Goal: Information Seeking & Learning: Learn about a topic

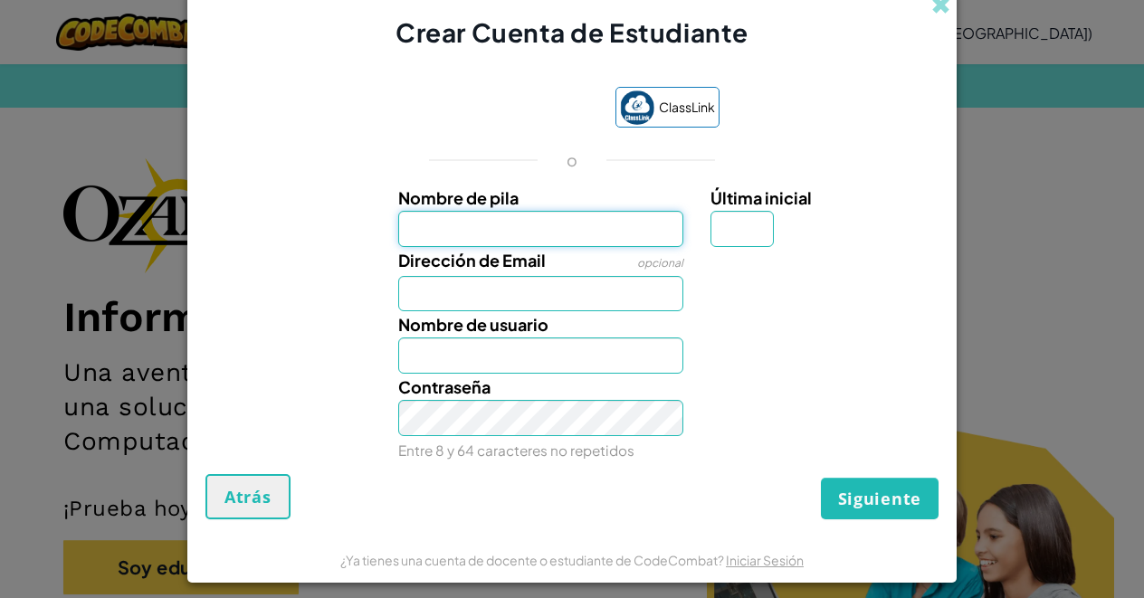
click at [598, 229] on input "Nombre de pila" at bounding box center [541, 229] width 286 height 36
click at [664, 235] on input "Nombre de pila" at bounding box center [541, 229] width 286 height 36
click at [662, 228] on input "Nombre de pila" at bounding box center [541, 229] width 286 height 36
click at [561, 215] on input "Nombre de pila" at bounding box center [541, 229] width 286 height 36
click at [566, 210] on label "Nombre de pila" at bounding box center [541, 198] width 286 height 26
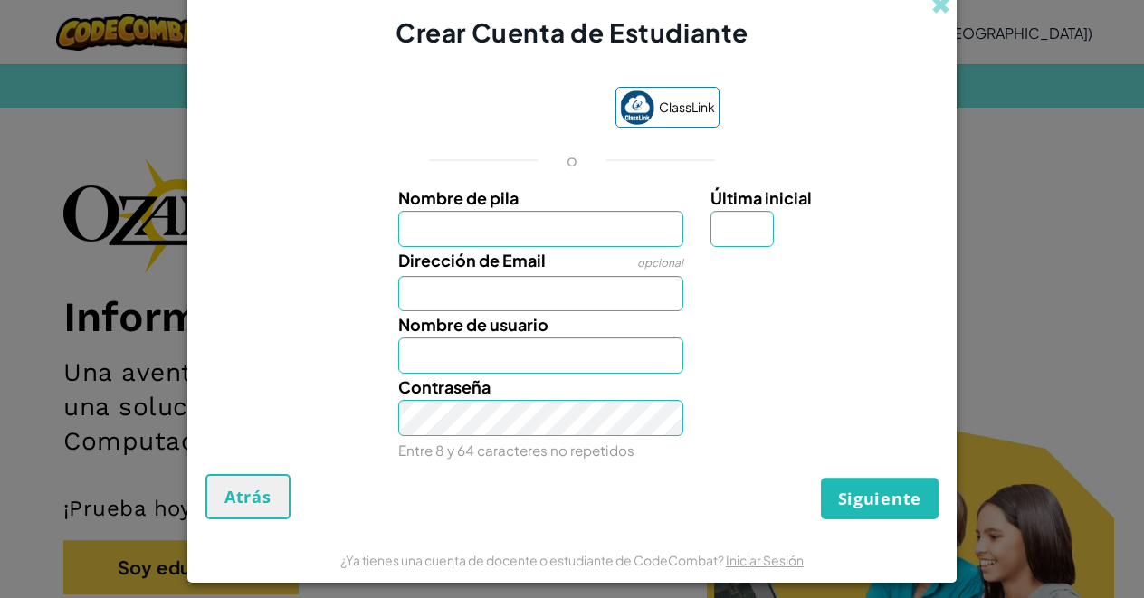
click at [566, 211] on input "Nombre de pila" at bounding box center [541, 229] width 286 height 36
type input "R"
click at [485, 224] on input "Nombre de pila" at bounding box center [541, 229] width 286 height 36
type input "T"
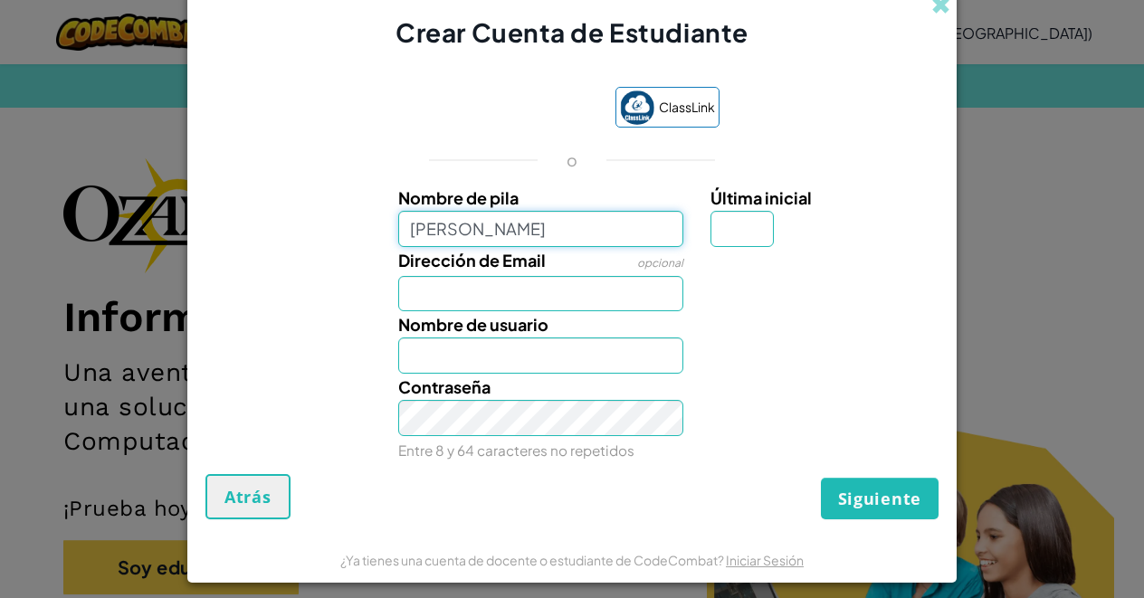
type input "Roberta Moreno"
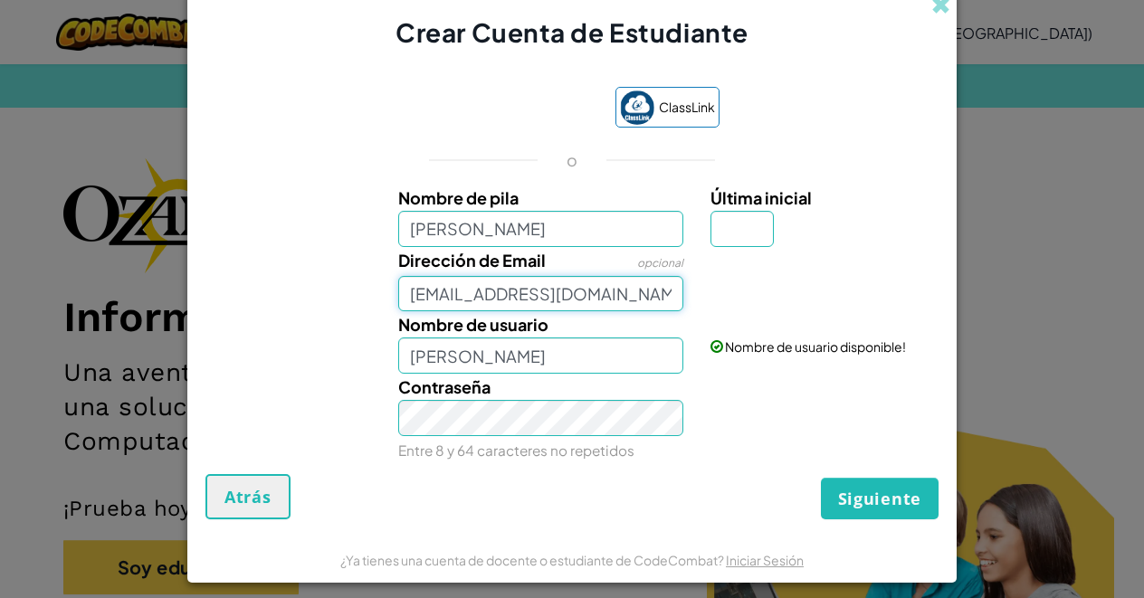
type input "AL07163877@tecmilenio.mx"
click at [527, 395] on div "Contraseña Entre 8 y 64 caracteres no repetidos" at bounding box center [541, 419] width 313 height 90
click at [735, 247] on div "Tu email se ve bien!" at bounding box center [822, 269] width 251 height 44
click at [724, 233] on input "Última inicial" at bounding box center [741, 229] width 63 height 36
type input "0"
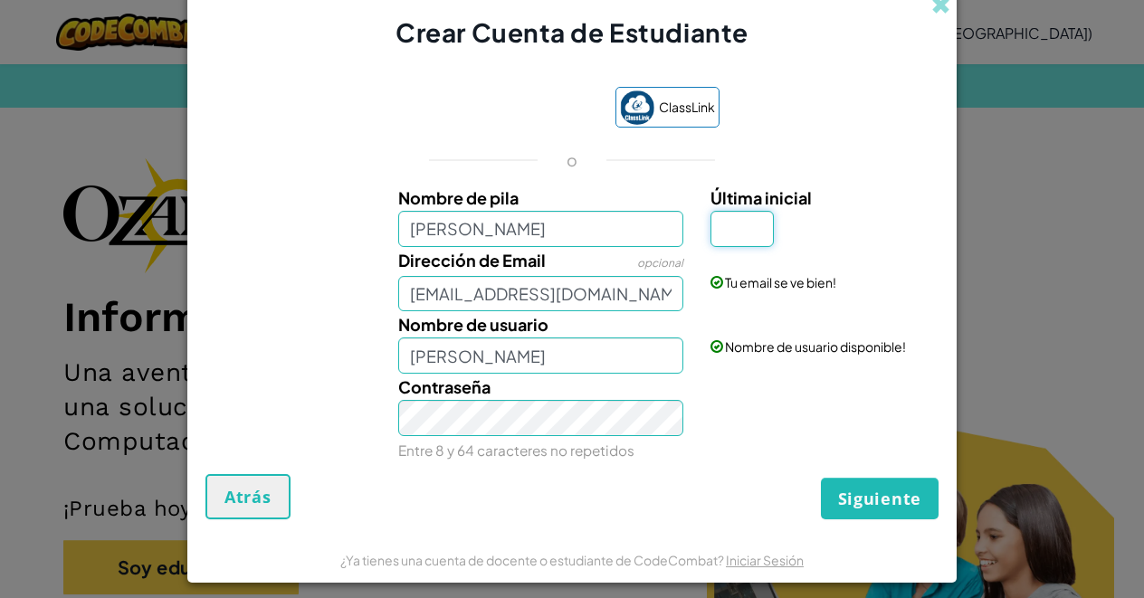
type input "O"
type input "R"
type input "Roberta MorenoR"
click at [904, 495] on span "Siguiente" at bounding box center [879, 499] width 83 height 22
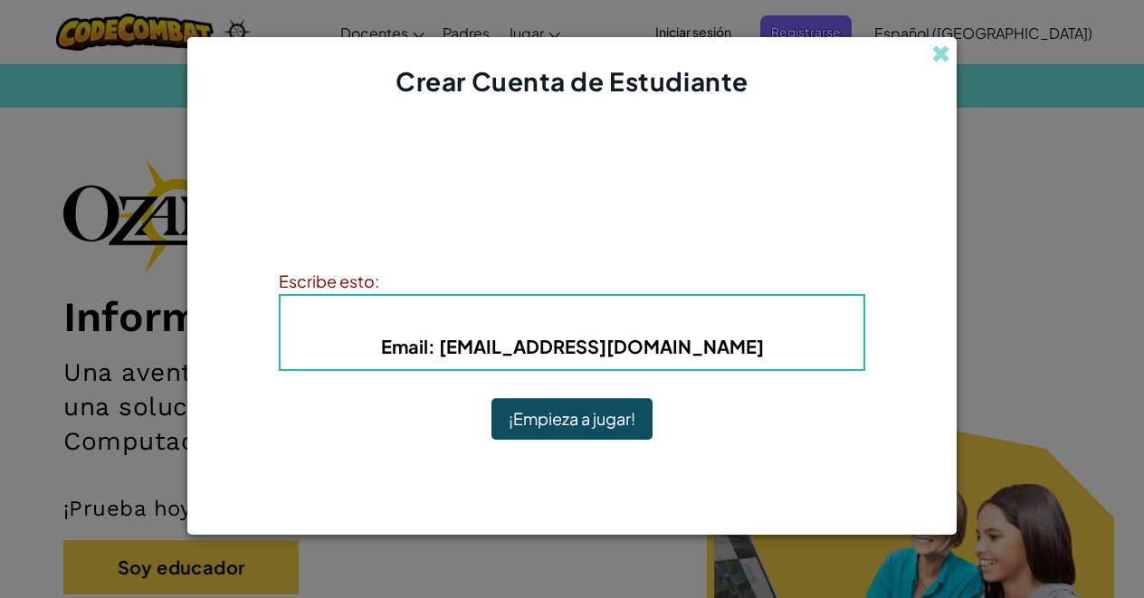
click at [627, 416] on button "¡Empieza a jugar!" at bounding box center [571, 419] width 161 height 42
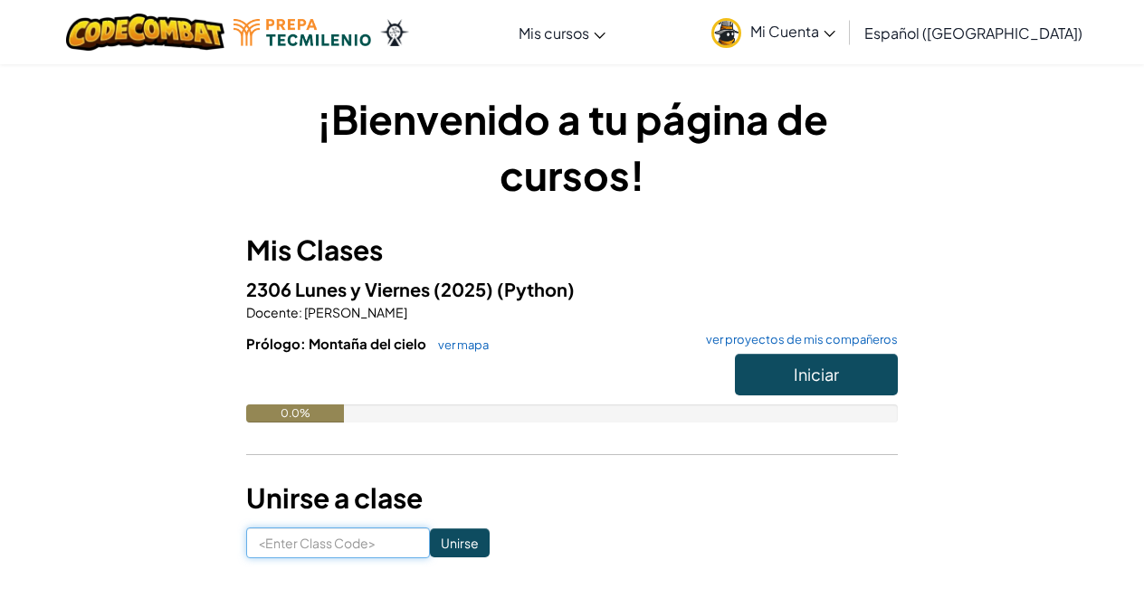
click at [354, 544] on input at bounding box center [338, 543] width 184 height 31
type input "SinkTodaySouth"
click at [462, 539] on input "Unirse" at bounding box center [460, 542] width 60 height 29
click at [333, 538] on input at bounding box center [338, 543] width 184 height 31
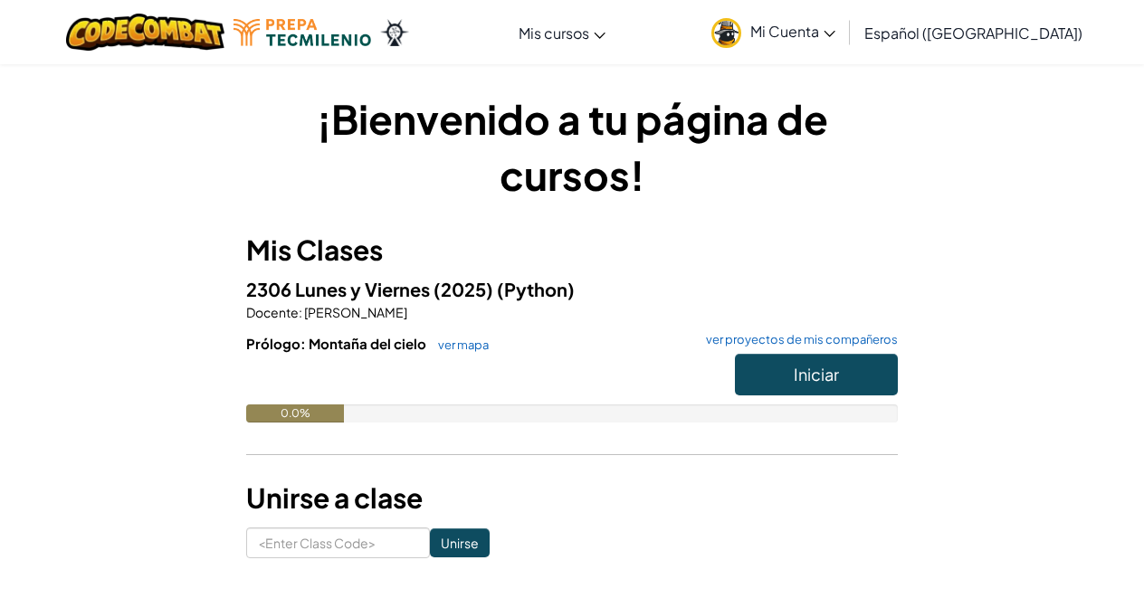
click at [766, 378] on button "Iniciar" at bounding box center [816, 375] width 163 height 42
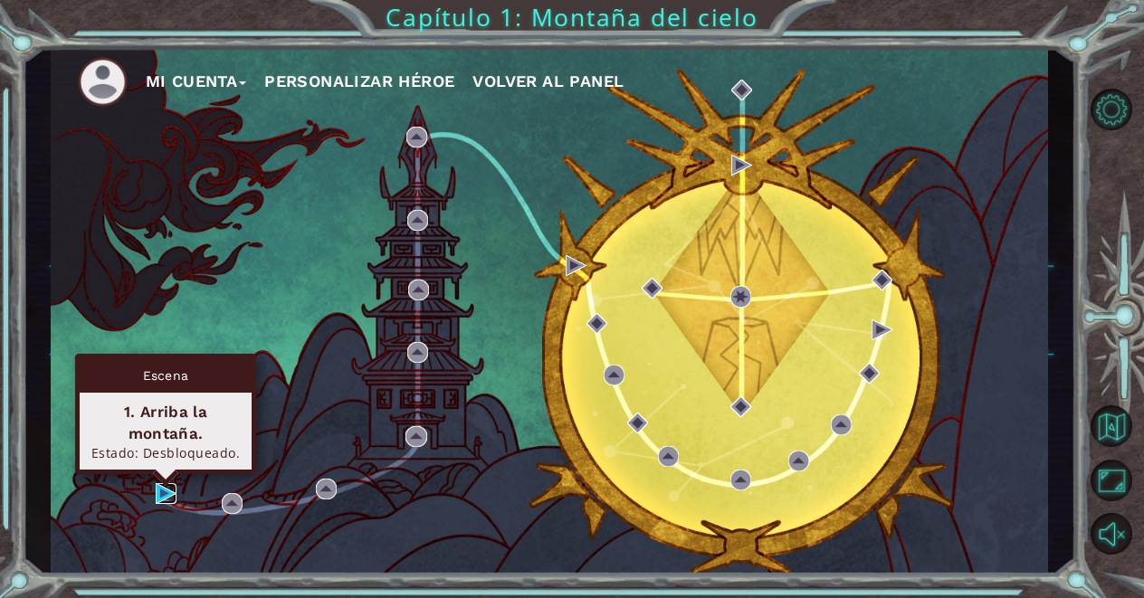
click at [161, 490] on img at bounding box center [166, 493] width 21 height 21
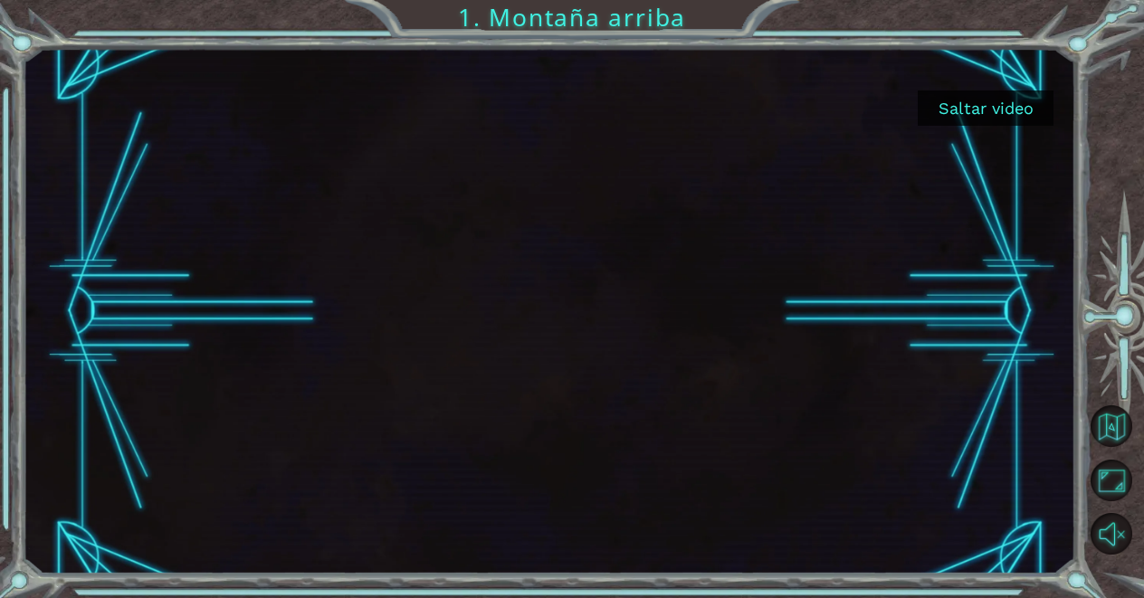
click at [983, 100] on button "Saltar video" at bounding box center [986, 107] width 136 height 35
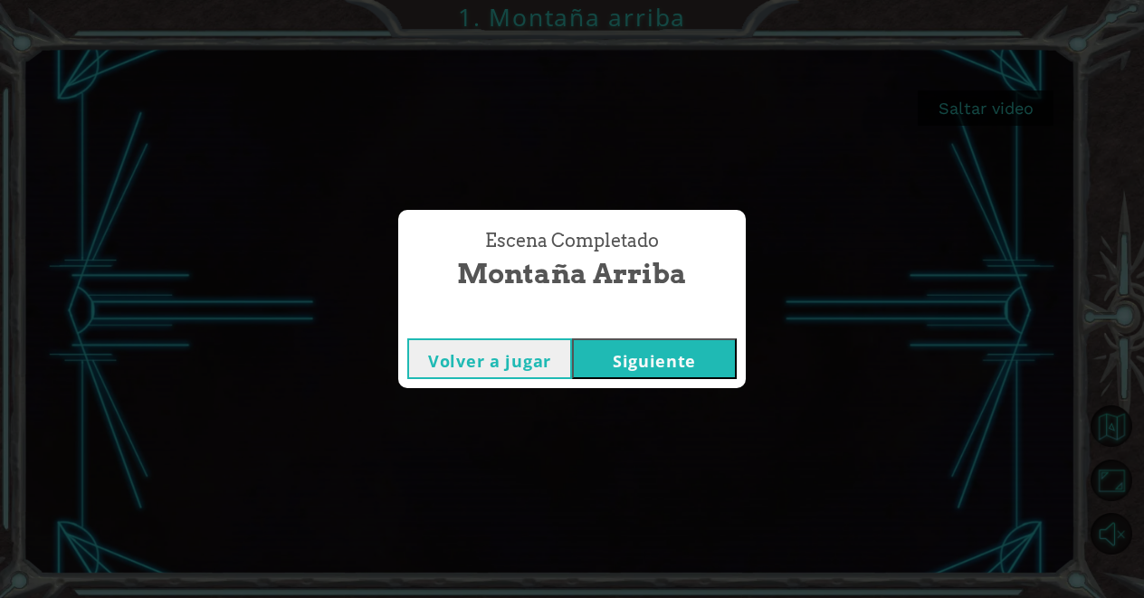
click at [557, 352] on button "Volver a jugar" at bounding box center [489, 358] width 165 height 41
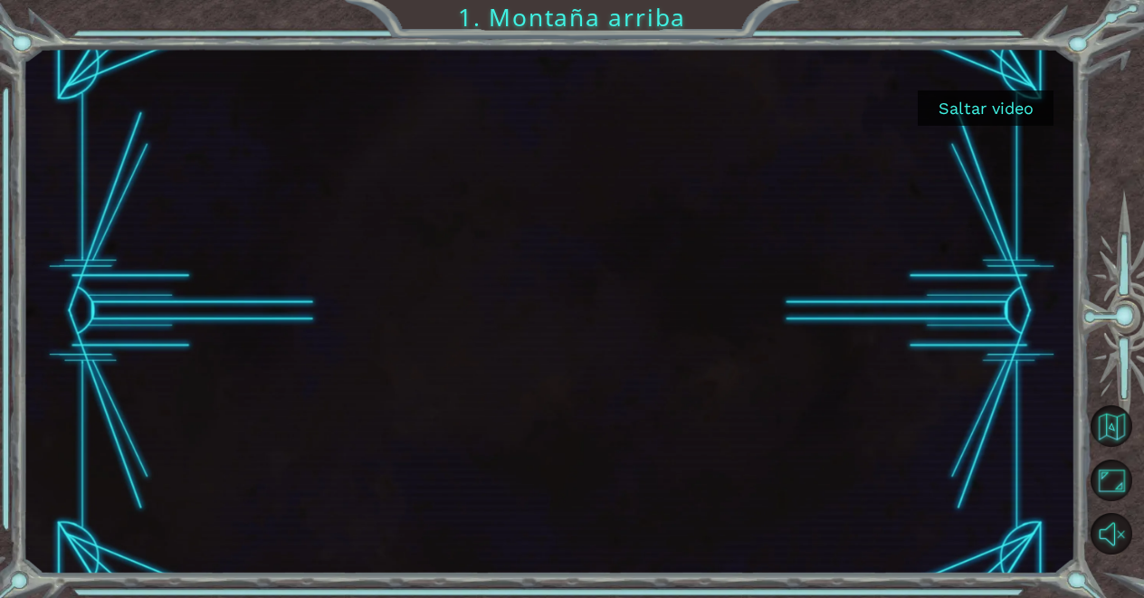
click at [993, 100] on button "Saltar video" at bounding box center [986, 107] width 136 height 35
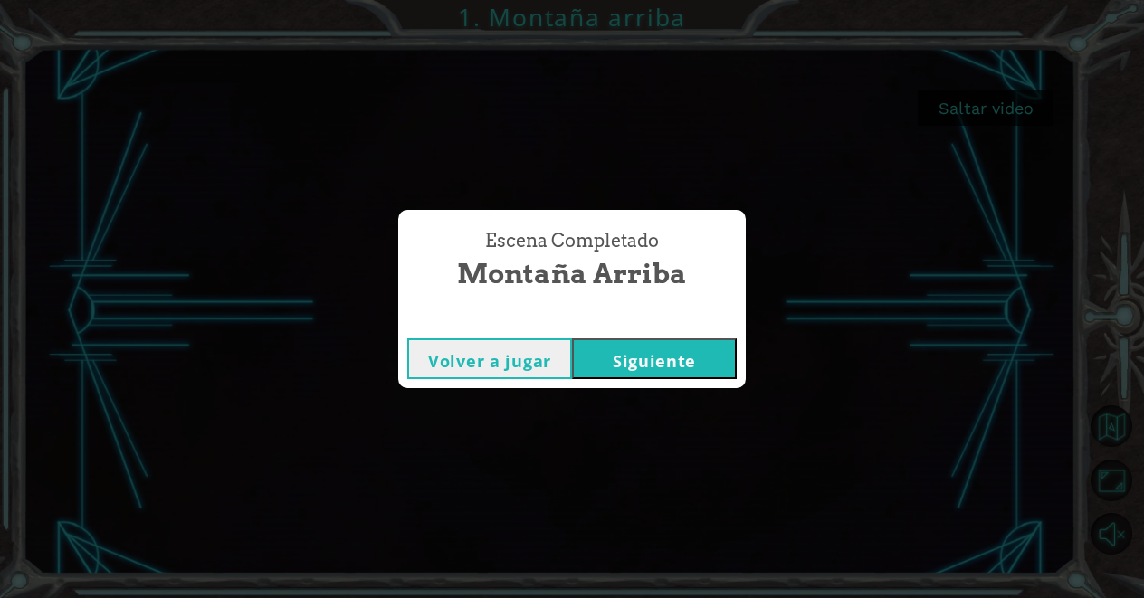
click at [699, 371] on button "Siguiente" at bounding box center [654, 358] width 165 height 41
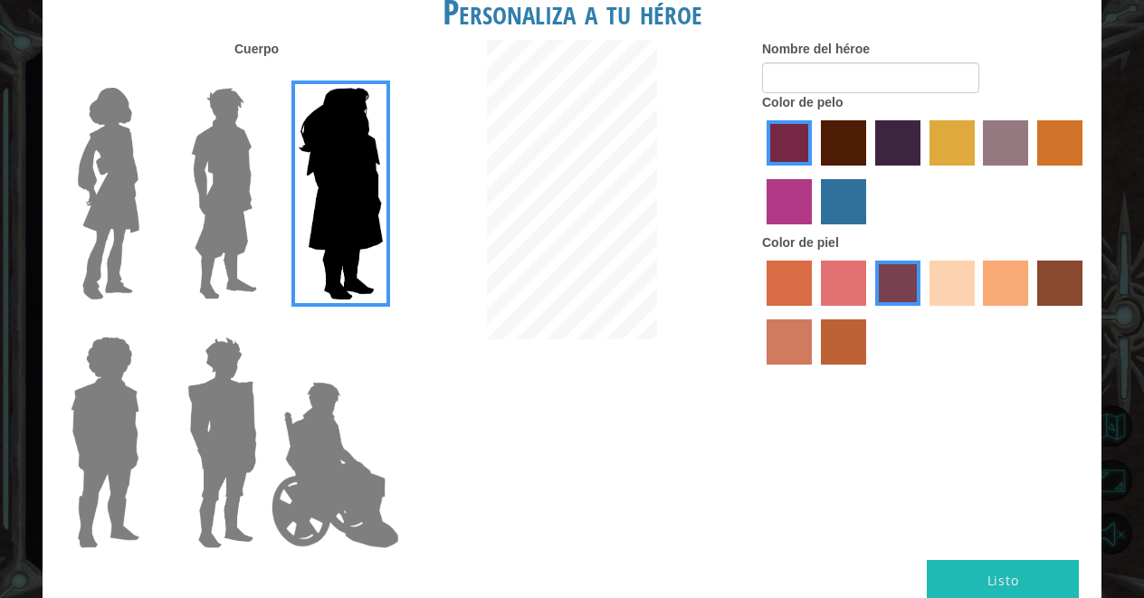
click at [61, 200] on label at bounding box center [101, 194] width 90 height 226
click at [147, 76] on input "Hero Connie" at bounding box center [147, 76] width 0 height 0
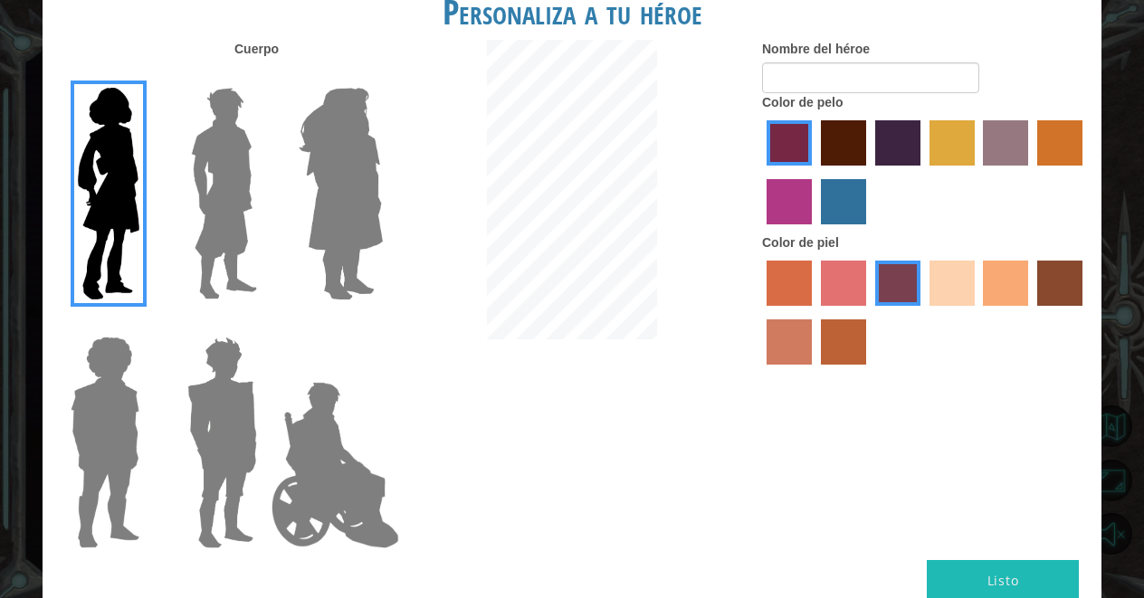
click at [1014, 153] on label "bazaar hair color" at bounding box center [1005, 142] width 45 height 45
click at [977, 172] on input "bazaar hair color" at bounding box center [977, 172] width 0 height 0
click at [964, 159] on label "tulip tree hair color" at bounding box center [951, 142] width 45 height 45
click at [923, 172] on input "tulip tree hair color" at bounding box center [923, 172] width 0 height 0
click at [858, 224] on label "lachmara hair color" at bounding box center [843, 201] width 45 height 45
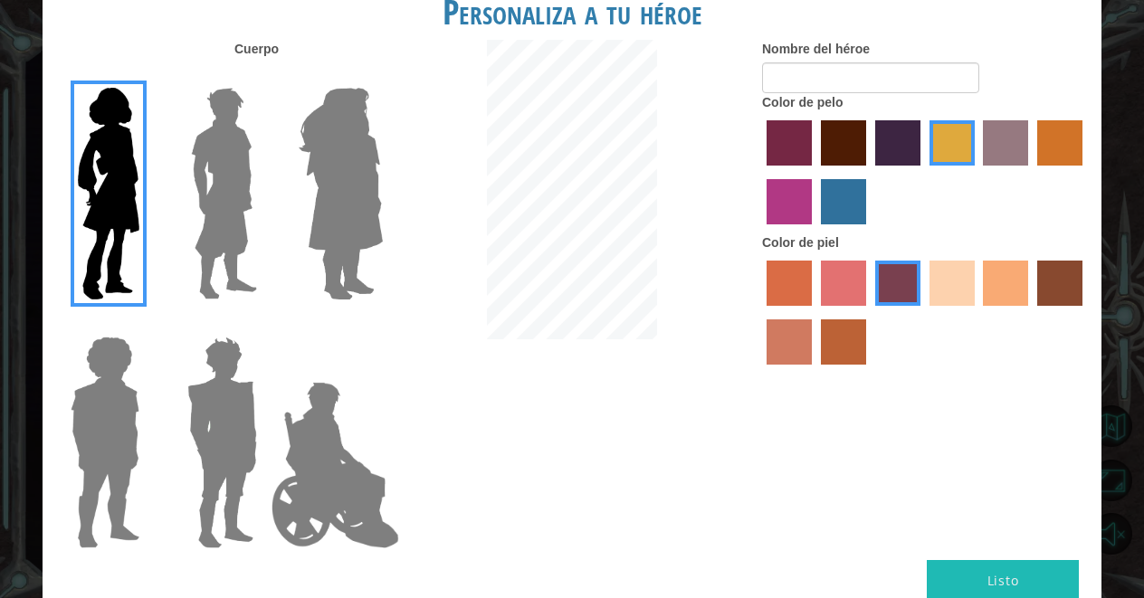
click at [814, 231] on input "lachmara hair color" at bounding box center [814, 231] width 0 height 0
click at [846, 184] on div at bounding box center [925, 175] width 326 height 118
click at [837, 185] on div at bounding box center [925, 175] width 326 height 118
click at [837, 166] on label "maroon hair color" at bounding box center [843, 142] width 45 height 45
click at [814, 172] on input "maroon hair color" at bounding box center [814, 172] width 0 height 0
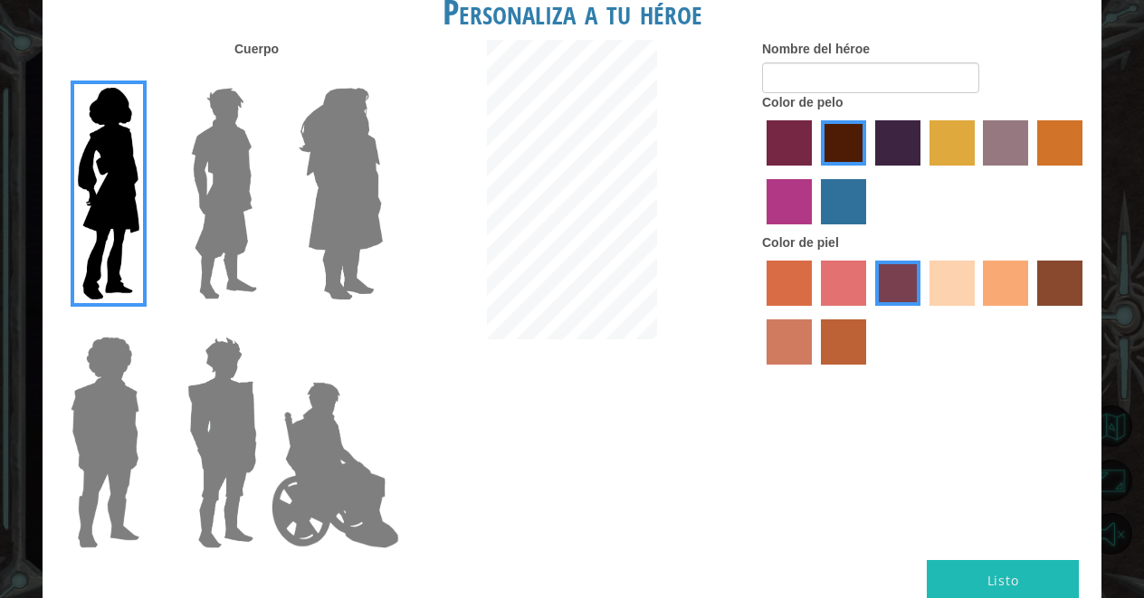
click at [943, 284] on label "sandy beach skin color" at bounding box center [951, 283] width 45 height 45
click at [923, 312] on input "sandy beach skin color" at bounding box center [923, 312] width 0 height 0
click at [983, 297] on label "tacao skin color" at bounding box center [1005, 283] width 45 height 45
click at [977, 312] on input "tacao skin color" at bounding box center [977, 312] width 0 height 0
click at [942, 298] on label "sandy beach skin color" at bounding box center [951, 283] width 45 height 45
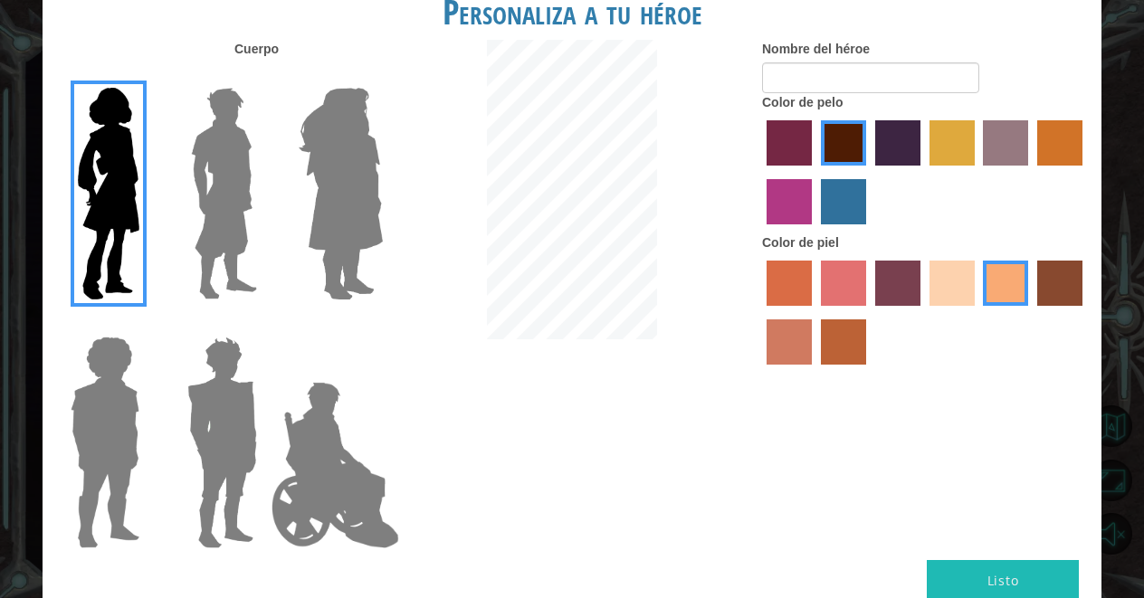
click at [923, 312] on input "sandy beach skin color" at bounding box center [923, 312] width 0 height 0
click at [792, 166] on label "paprika hair color" at bounding box center [788, 142] width 45 height 45
click at [760, 172] on input "paprika hair color" at bounding box center [760, 172] width 0 height 0
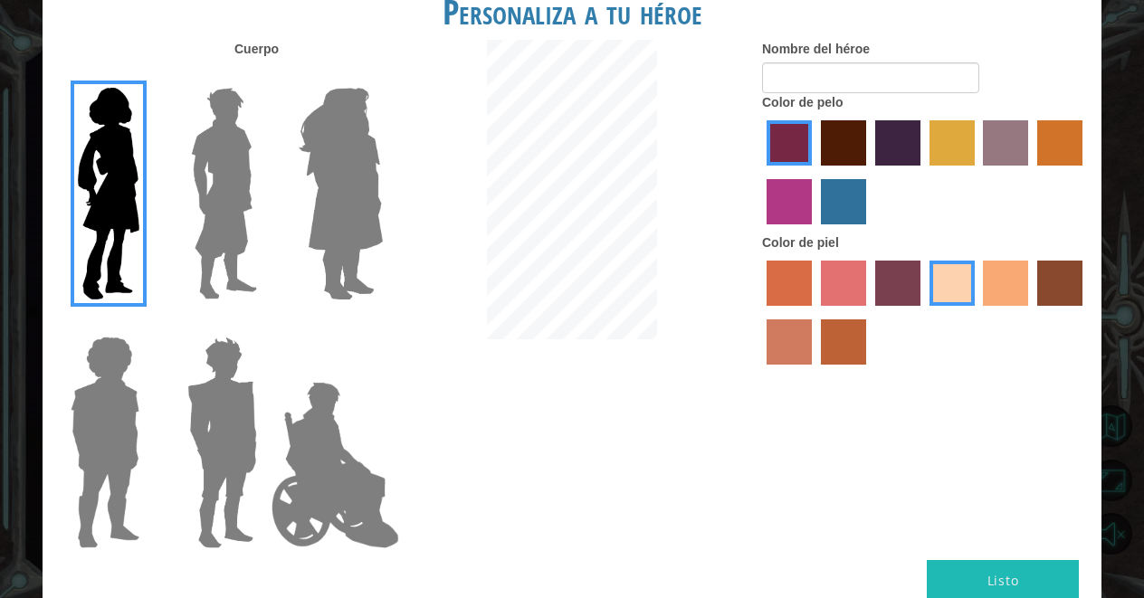
click at [1039, 163] on label "gold drop hair color" at bounding box center [1059, 142] width 45 height 45
click at [1031, 172] on input "gold drop hair color" at bounding box center [1031, 172] width 0 height 0
click at [966, 154] on label "tulip tree hair color" at bounding box center [951, 142] width 45 height 45
click at [923, 172] on input "tulip tree hair color" at bounding box center [923, 172] width 0 height 0
click at [890, 166] on label "hot purple hair color" at bounding box center [897, 142] width 45 height 45
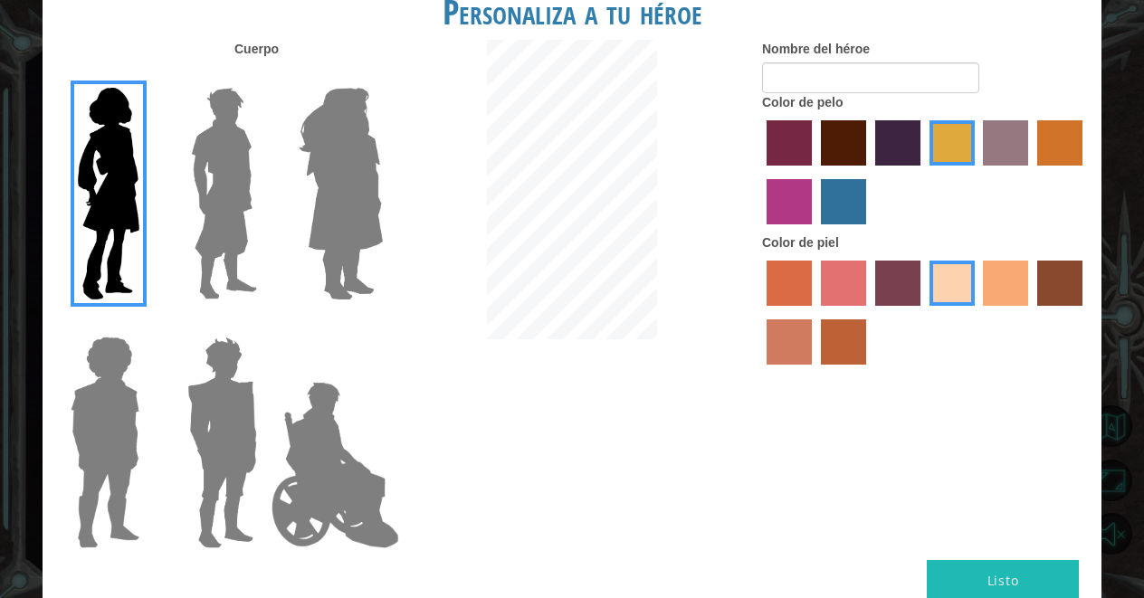
click at [869, 172] on input "hot purple hair color" at bounding box center [869, 172] width 0 height 0
click at [847, 156] on label "maroon hair color" at bounding box center [843, 142] width 45 height 45
click at [814, 172] on input "maroon hair color" at bounding box center [814, 172] width 0 height 0
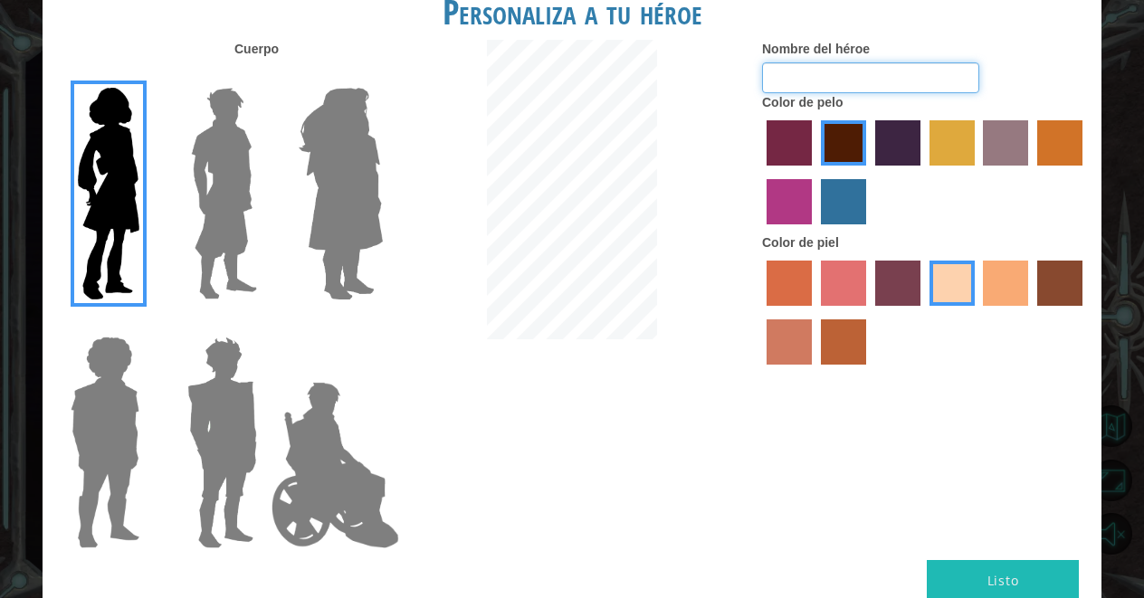
click at [899, 92] on input "Nombre del héroe" at bounding box center [870, 77] width 217 height 31
type input "[PERSON_NAME]"
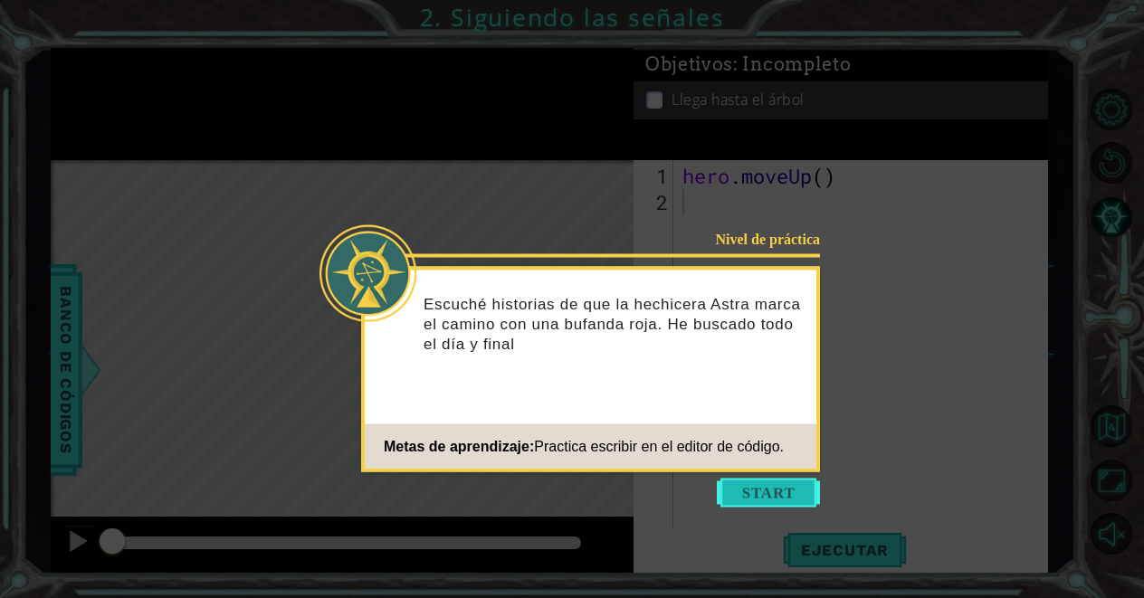
click at [780, 485] on button "Start" at bounding box center [768, 493] width 103 height 29
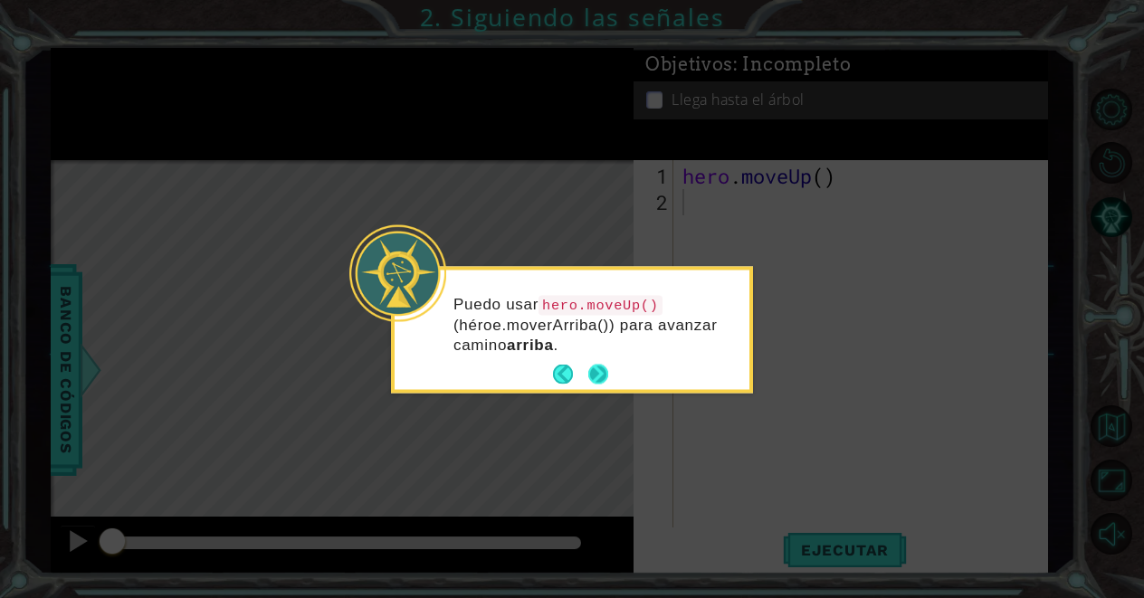
click at [608, 372] on button "Next" at bounding box center [598, 375] width 20 height 20
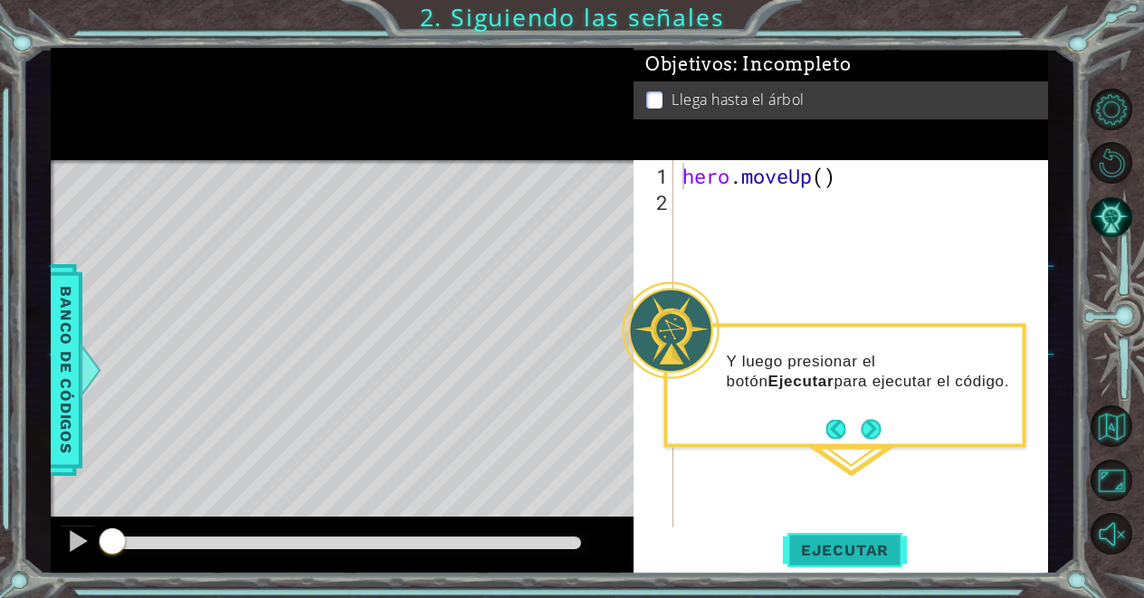
click at [850, 562] on button "Ejecutar" at bounding box center [845, 550] width 124 height 42
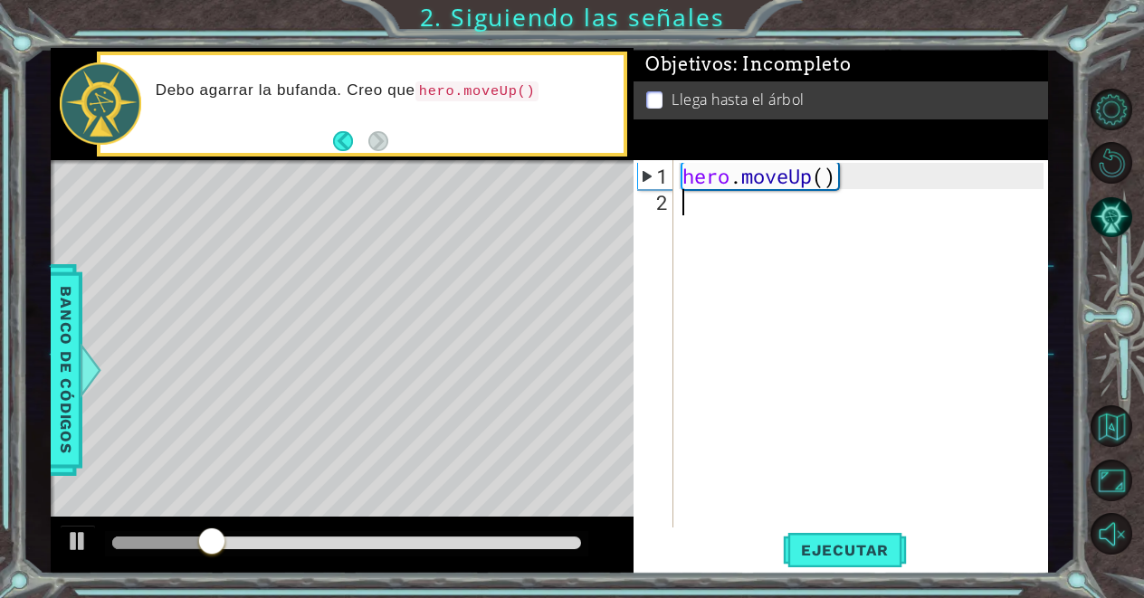
drag, startPoint x: 712, startPoint y: 471, endPoint x: 165, endPoint y: 55, distance: 687.7
click at [165, 55] on div "1 ההההההההההההההההההההההההההההההההההההההההההההההההההההההההההההההההההההההההההההה…" at bounding box center [549, 311] width 997 height 527
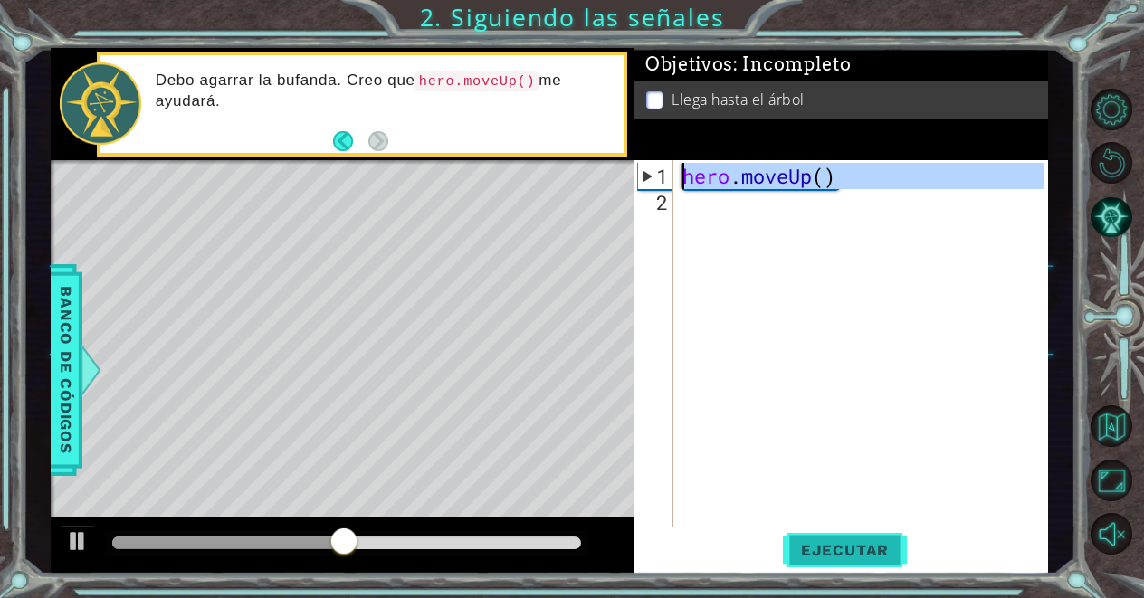
click at [818, 546] on span "Ejecutar" at bounding box center [845, 550] width 124 height 18
type textarea "hero.moveUp()"
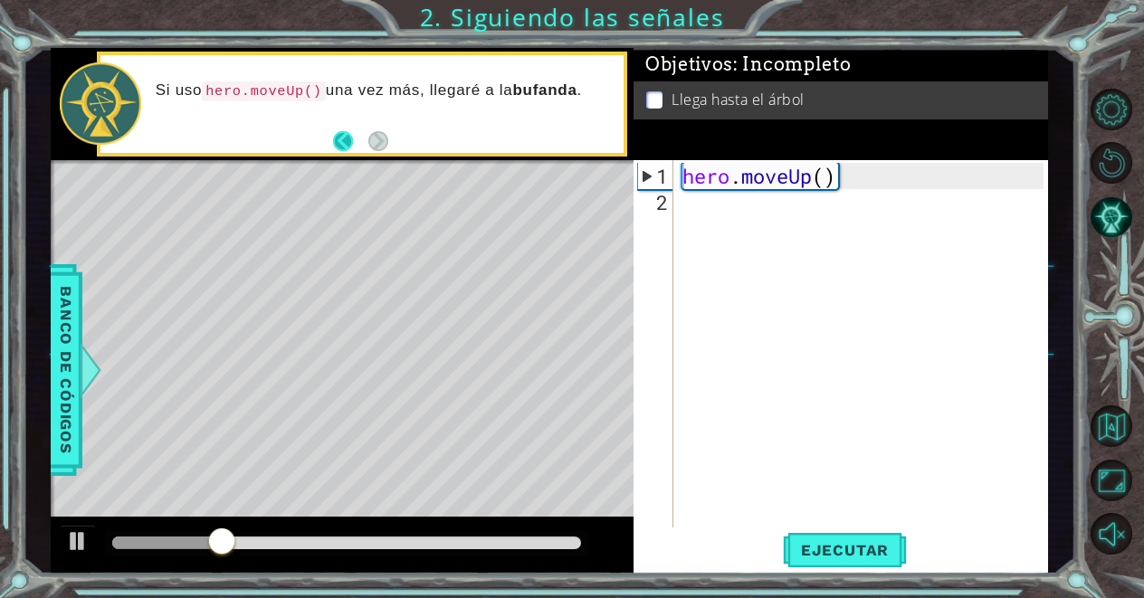
click at [342, 143] on button "Back" at bounding box center [350, 141] width 35 height 20
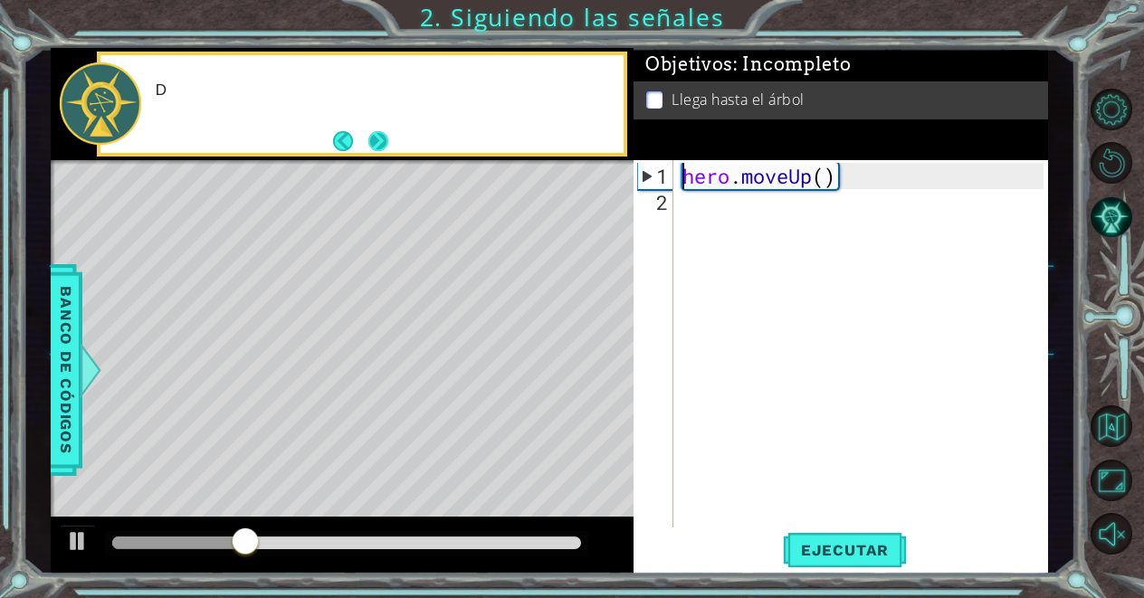
click at [378, 141] on button "Next" at bounding box center [378, 141] width 20 height 20
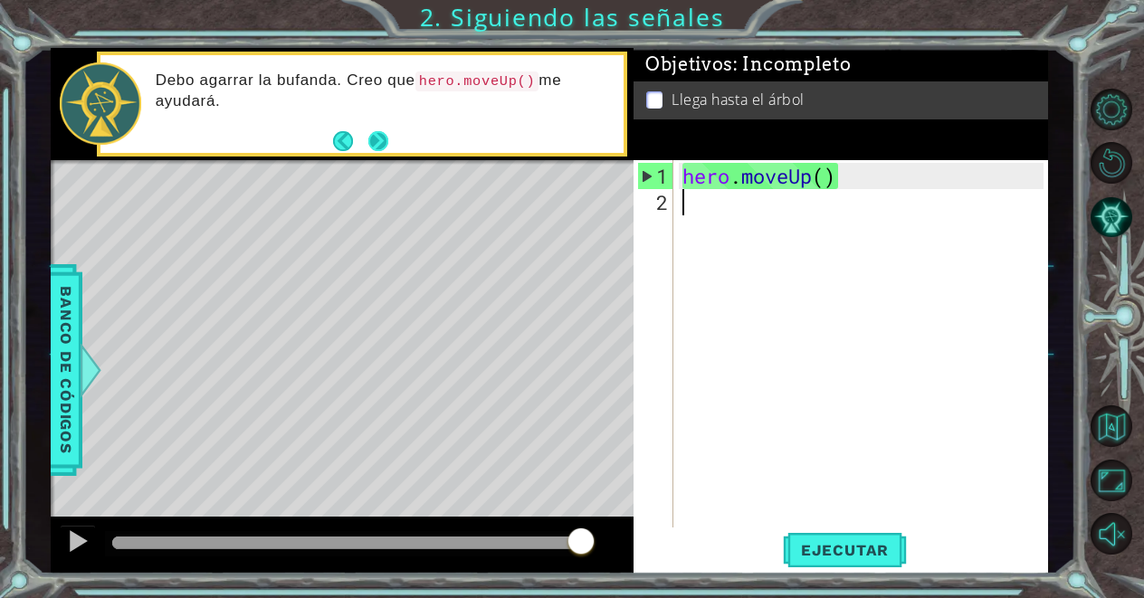
click at [368, 135] on button "Next" at bounding box center [378, 141] width 20 height 20
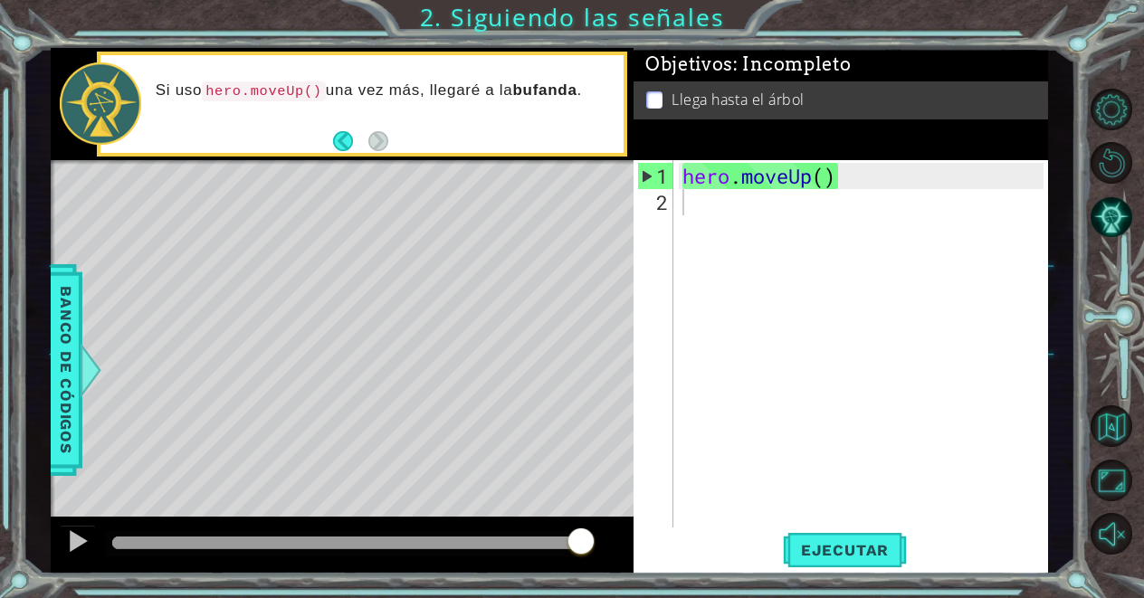
click at [347, 264] on div "Level Map" at bounding box center [469, 426] width 836 height 533
click at [348, 261] on div "Level Map" at bounding box center [469, 426] width 836 height 533
click at [694, 190] on div "hero . moveUp ( )" at bounding box center [866, 373] width 374 height 420
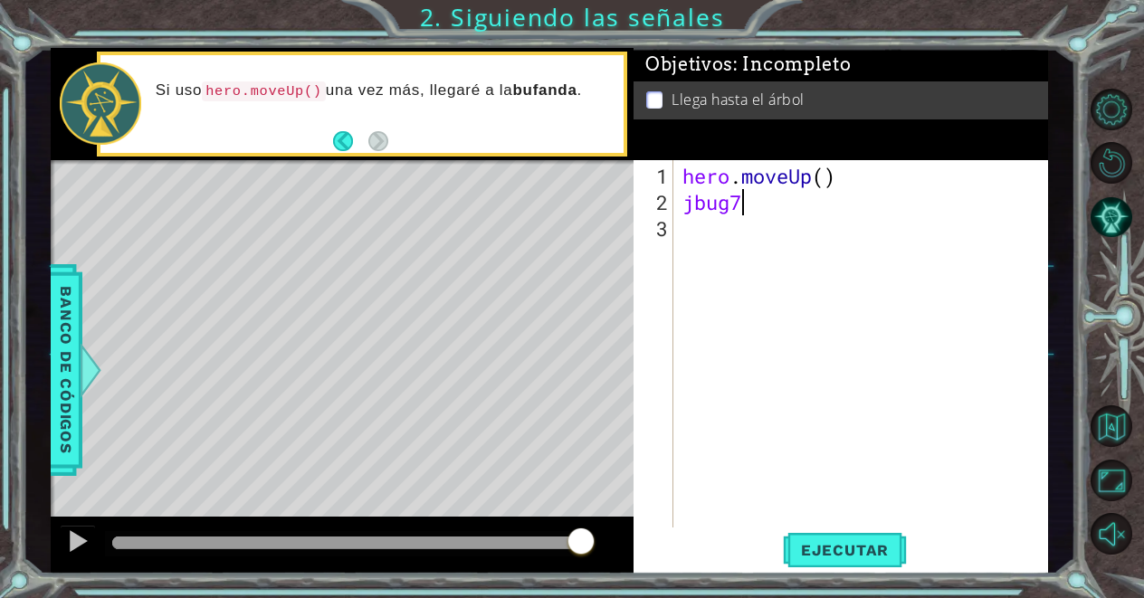
scroll to position [0, 1]
type textarea "j"
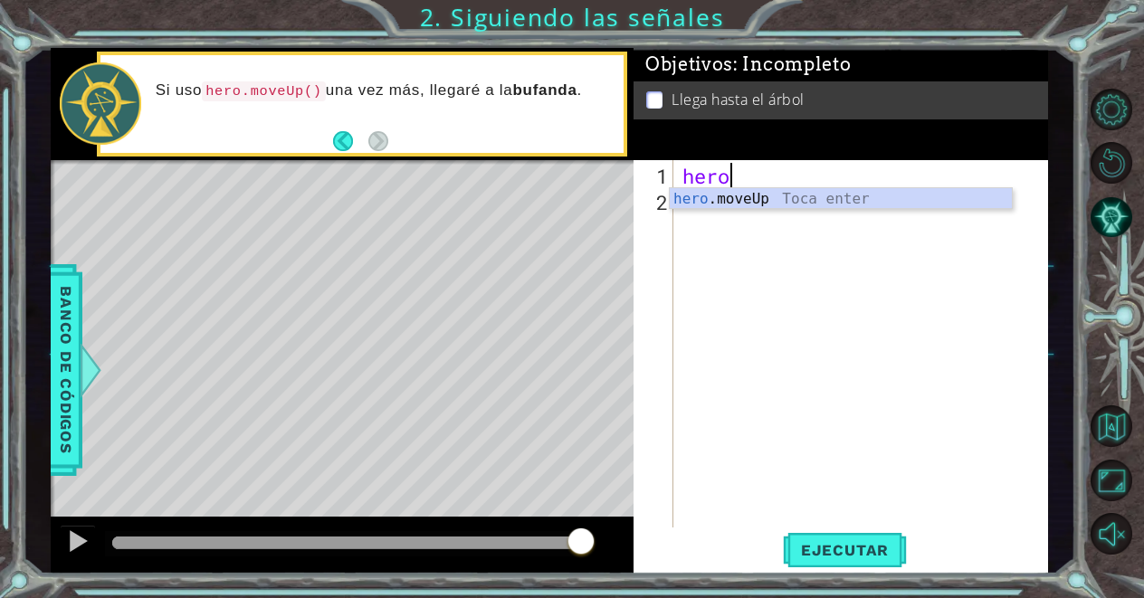
type textarea "h"
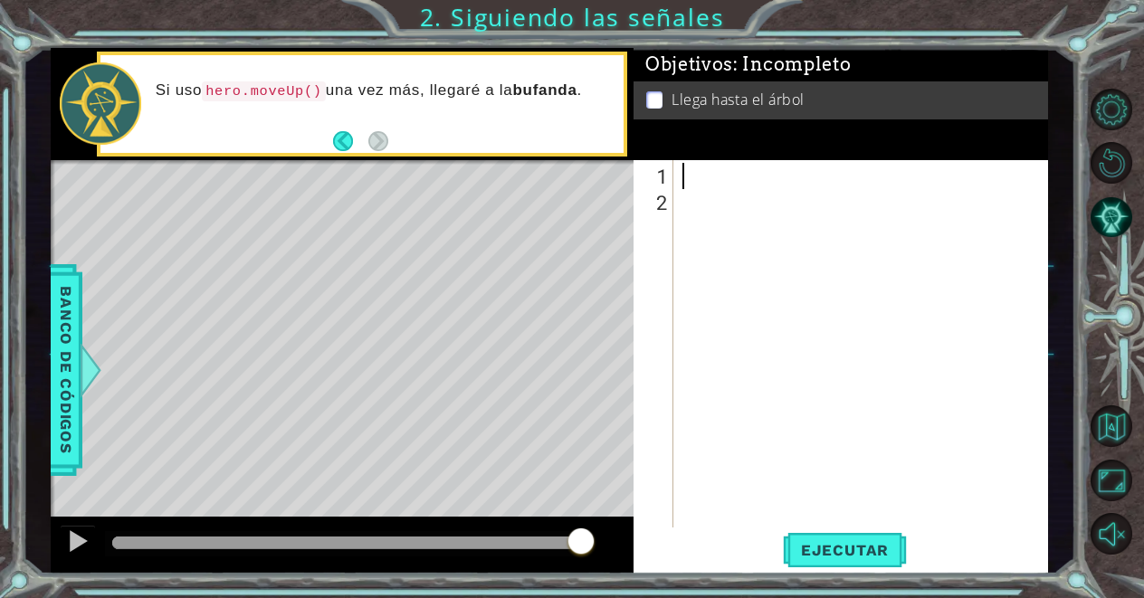
click at [659, 98] on p at bounding box center [654, 99] width 16 height 17
click at [643, 101] on ul "Llega hasta el árbol" at bounding box center [841, 100] width 398 height 21
drag, startPoint x: 643, startPoint y: 101, endPoint x: 466, endPoint y: 91, distance: 177.6
click at [467, 96] on div "1 ההההההההההההההההההההההההההההההההההההההההההההההההההההההההההההההההההההההההההההה…" at bounding box center [549, 311] width 997 height 527
click at [355, 138] on button "Back" at bounding box center [350, 141] width 35 height 20
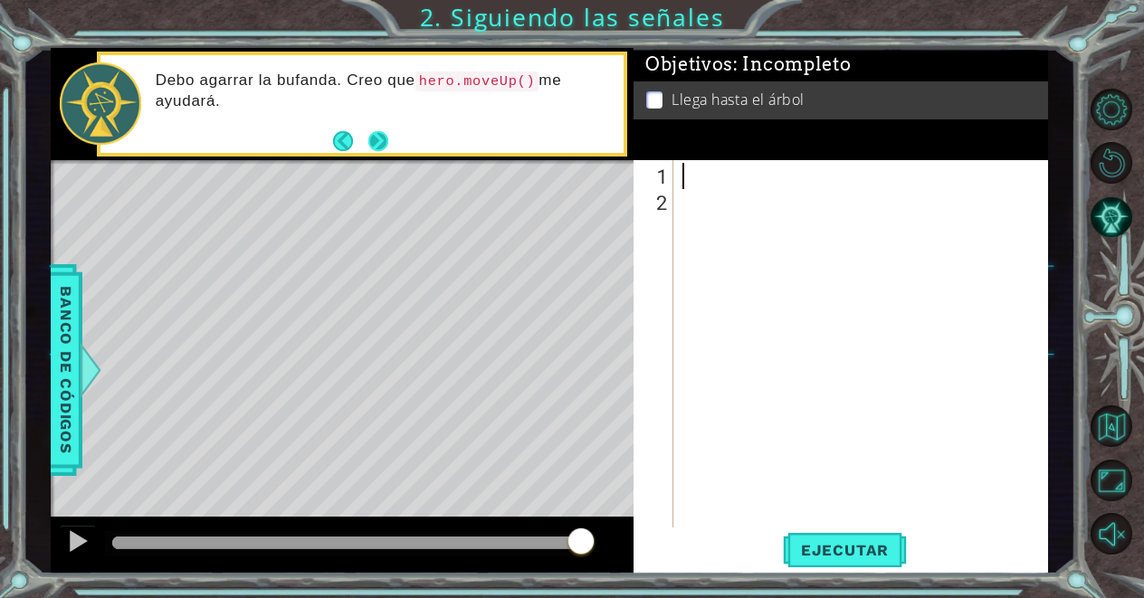
click at [376, 135] on button "Next" at bounding box center [378, 141] width 20 height 20
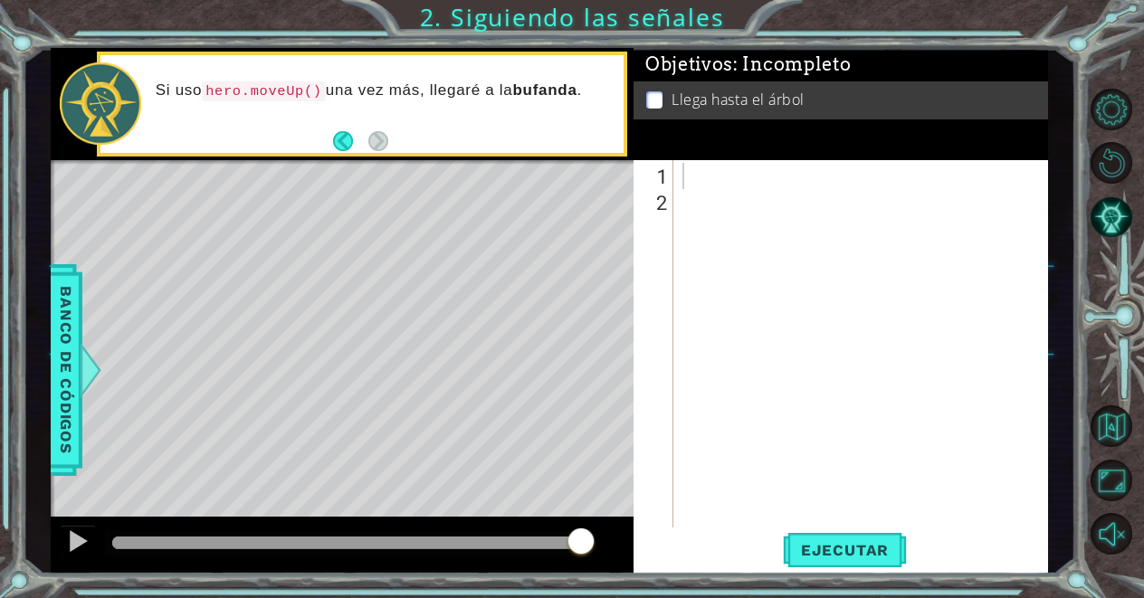
click at [338, 154] on footer at bounding box center [360, 141] width 55 height 27
click at [338, 153] on footer at bounding box center [360, 141] width 55 height 27
click at [338, 151] on footer at bounding box center [360, 141] width 55 height 27
click at [340, 137] on button "Back" at bounding box center [350, 141] width 35 height 20
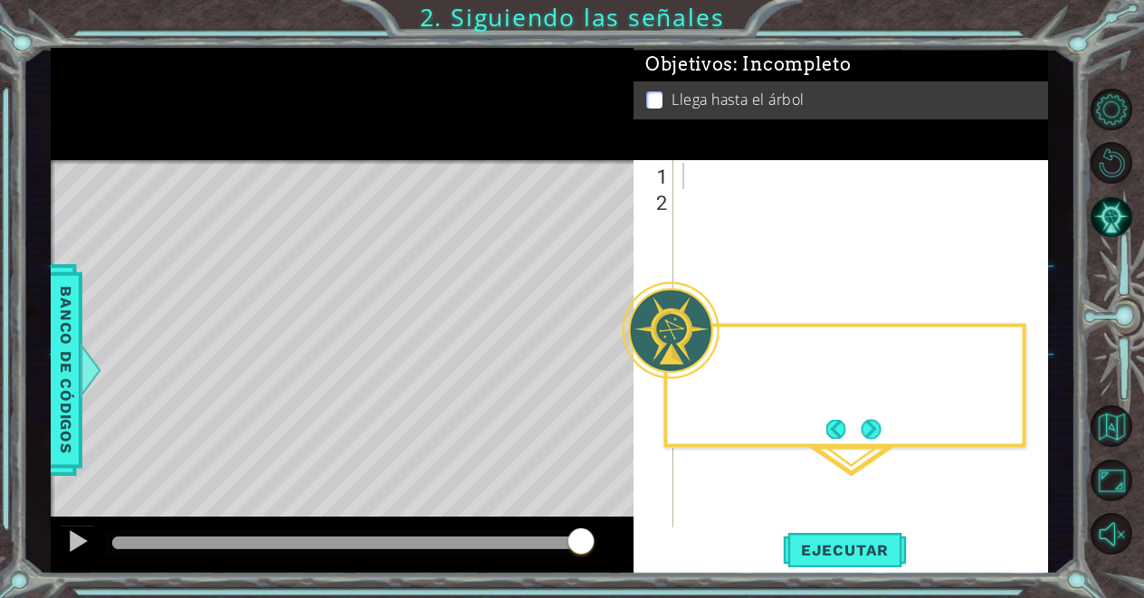
click at [340, 137] on div at bounding box center [342, 104] width 583 height 112
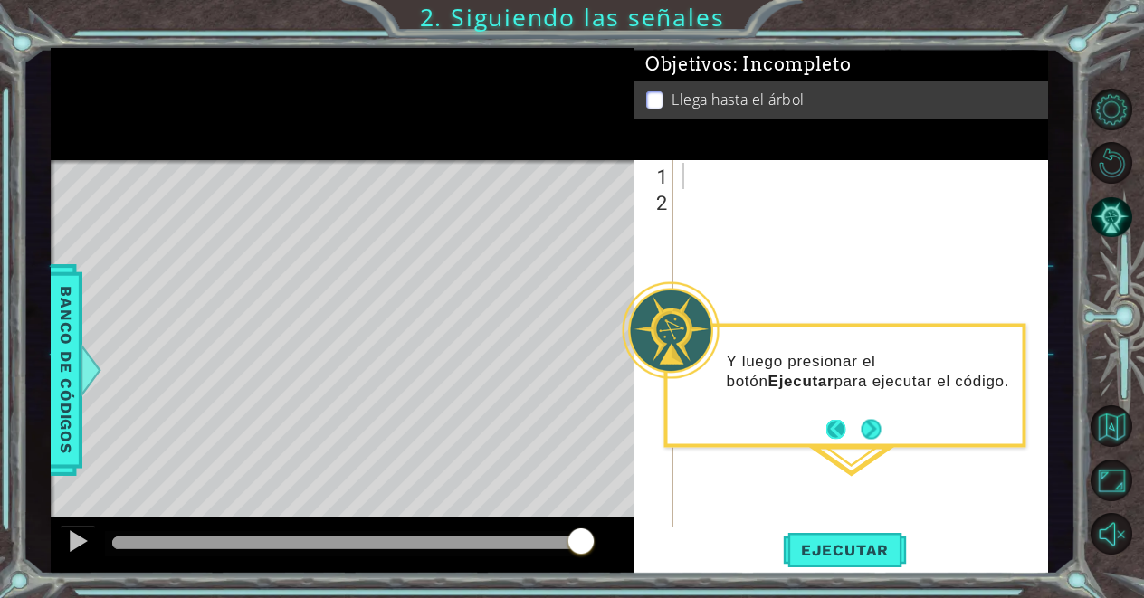
click at [836, 433] on button "Back" at bounding box center [843, 429] width 35 height 20
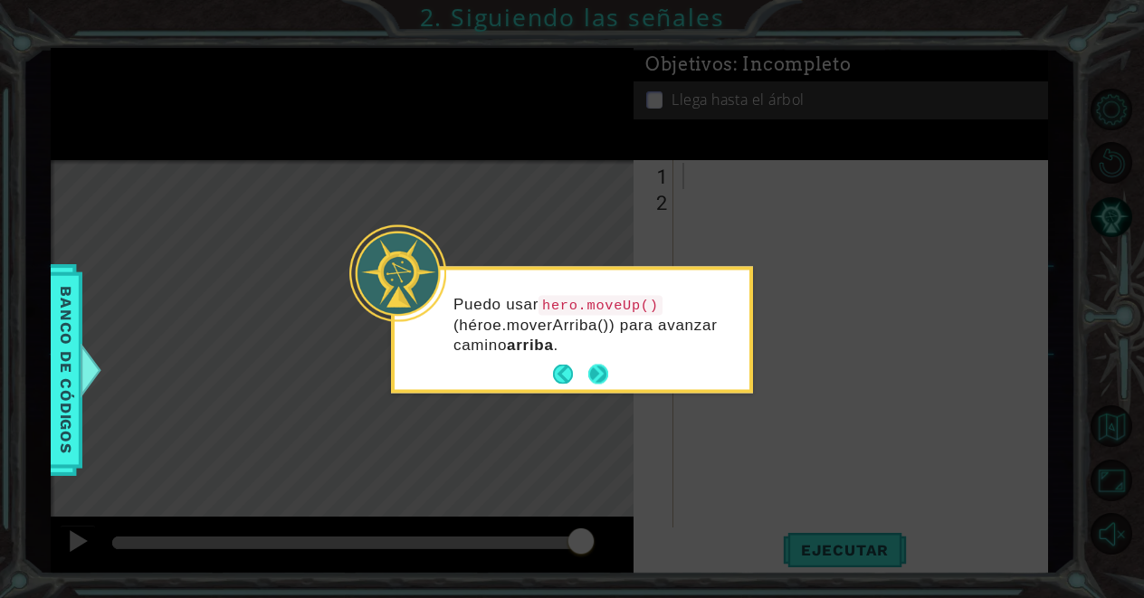
click at [596, 366] on button "Next" at bounding box center [598, 375] width 20 height 20
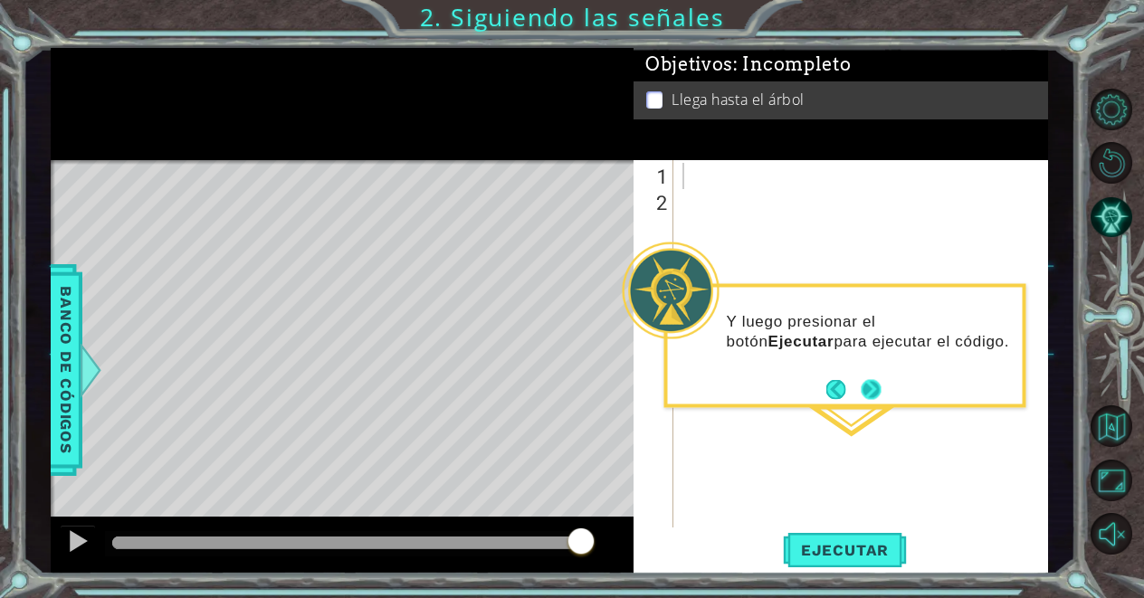
click at [881, 399] on button "Next" at bounding box center [871, 389] width 20 height 20
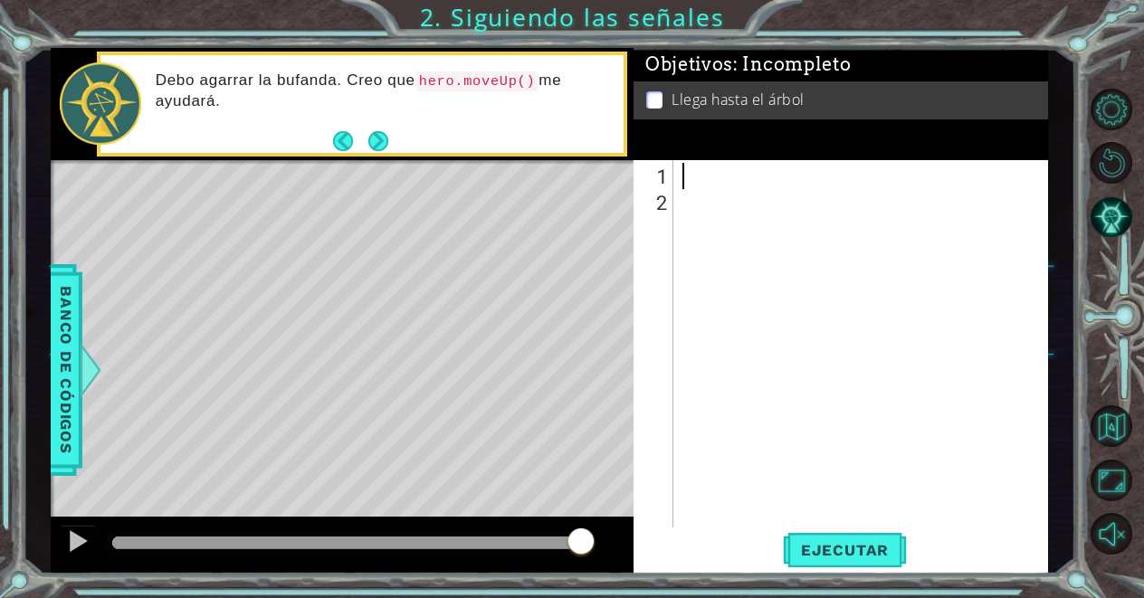
click at [878, 519] on div at bounding box center [866, 373] width 374 height 420
click at [872, 539] on button "Ejecutar" at bounding box center [845, 550] width 124 height 42
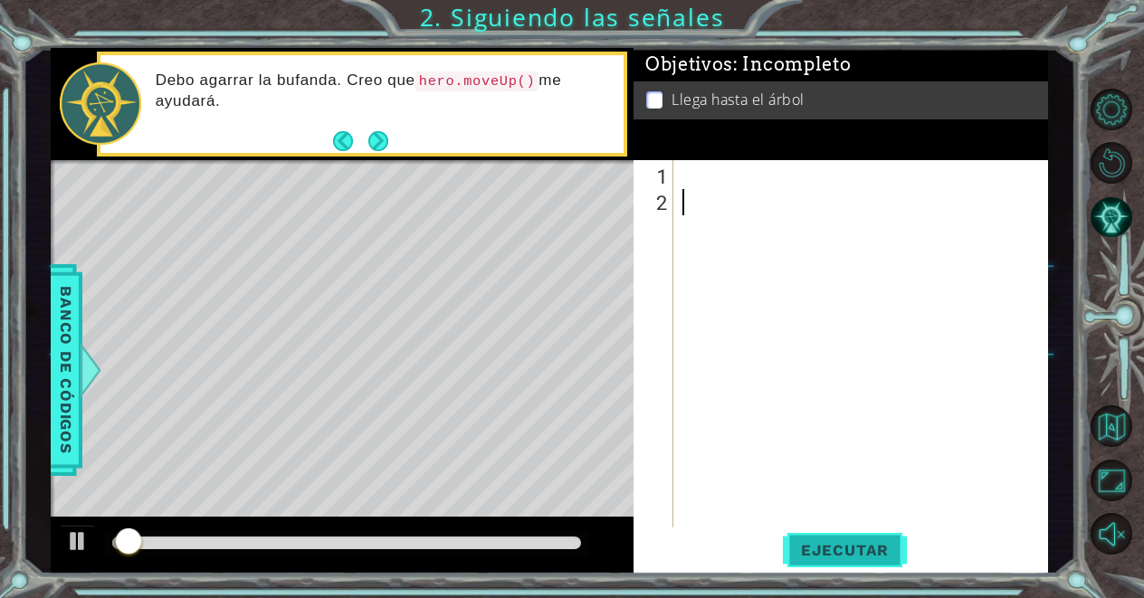
click at [872, 539] on button "Ejecutar" at bounding box center [845, 550] width 124 height 42
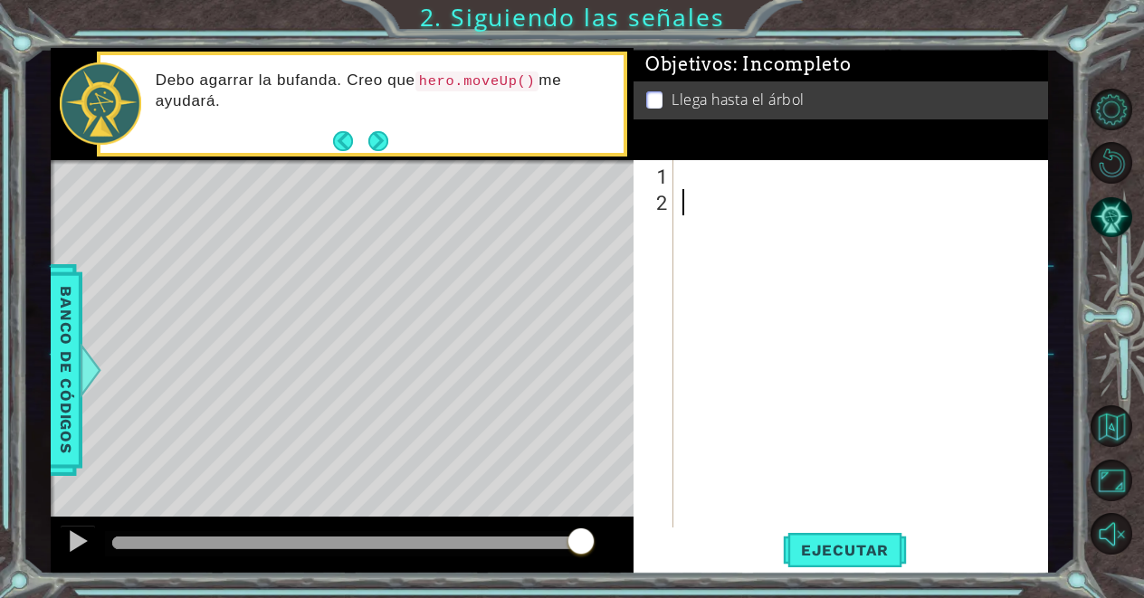
drag, startPoint x: 502, startPoint y: 545, endPoint x: 670, endPoint y: 571, distance: 169.5
click at [662, 568] on div "1 ההההההההההההההההההההההההההההההההההההההההההההההההההההההההההההההההההההההההההההה…" at bounding box center [549, 311] width 997 height 527
type textarea "hyuxcv"
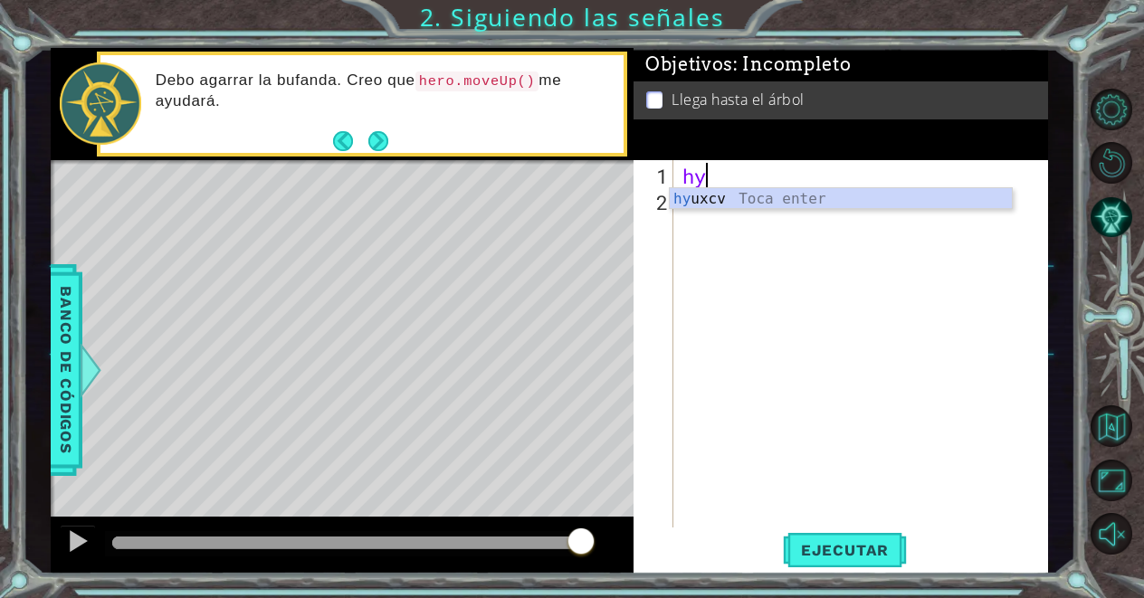
type textarea "h"
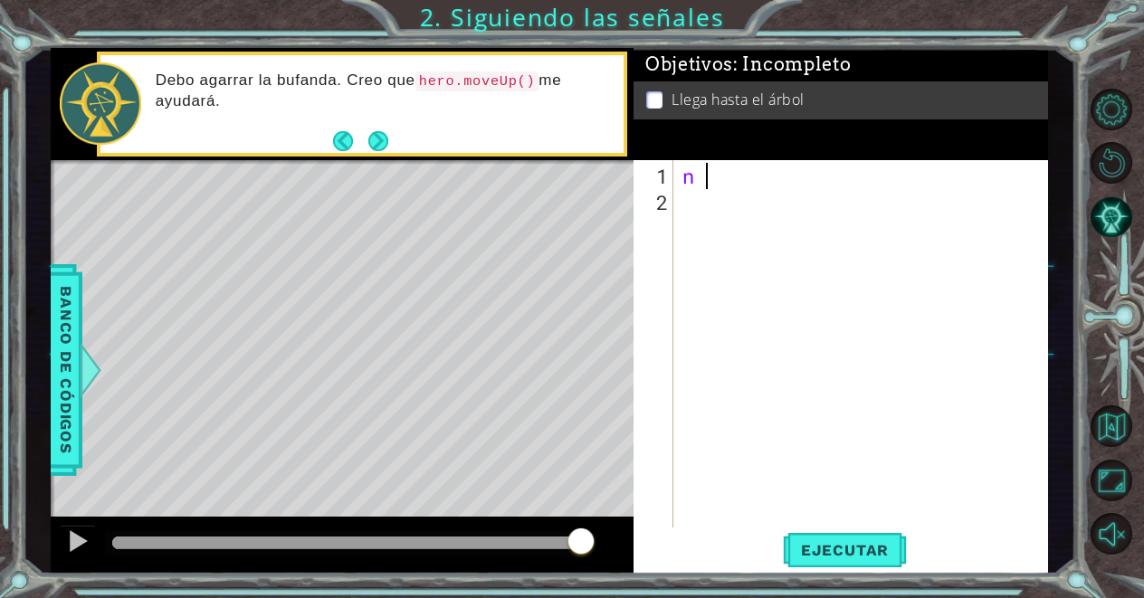
type textarea "n"
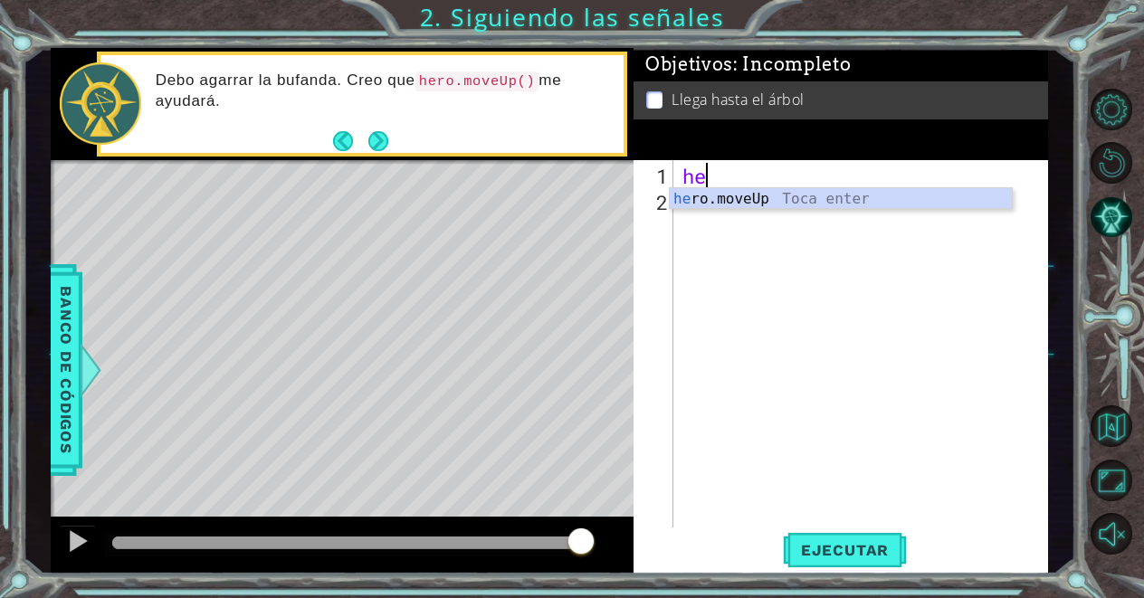
type textarea "her"
click at [818, 205] on div "her o.moveUp Toca enter" at bounding box center [841, 220] width 342 height 65
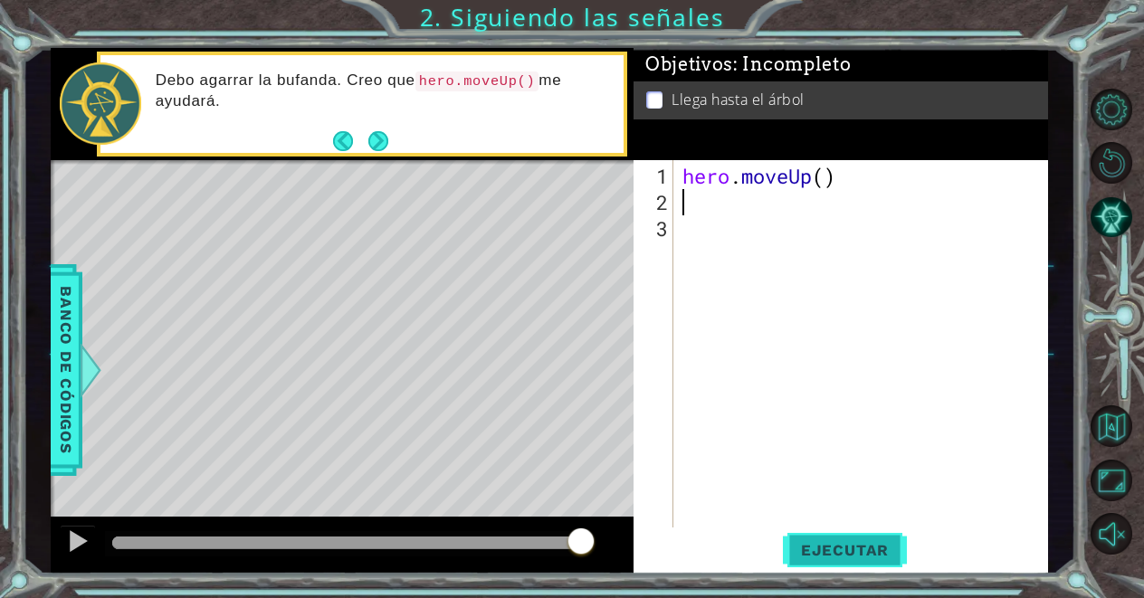
click at [888, 552] on span "Ejecutar" at bounding box center [845, 550] width 124 height 18
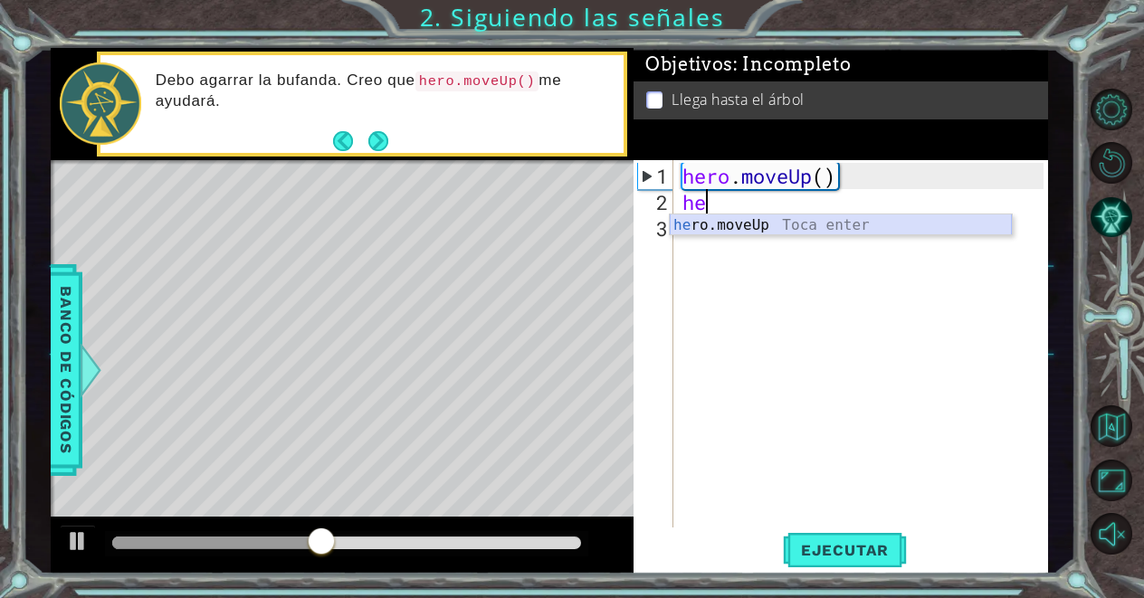
type textarea "he"
click at [966, 234] on body "1 ההההההההההההההההההההההההההההההההההההההההההההההההההההההההההההההההההההההההההההה…" at bounding box center [572, 299] width 1144 height 598
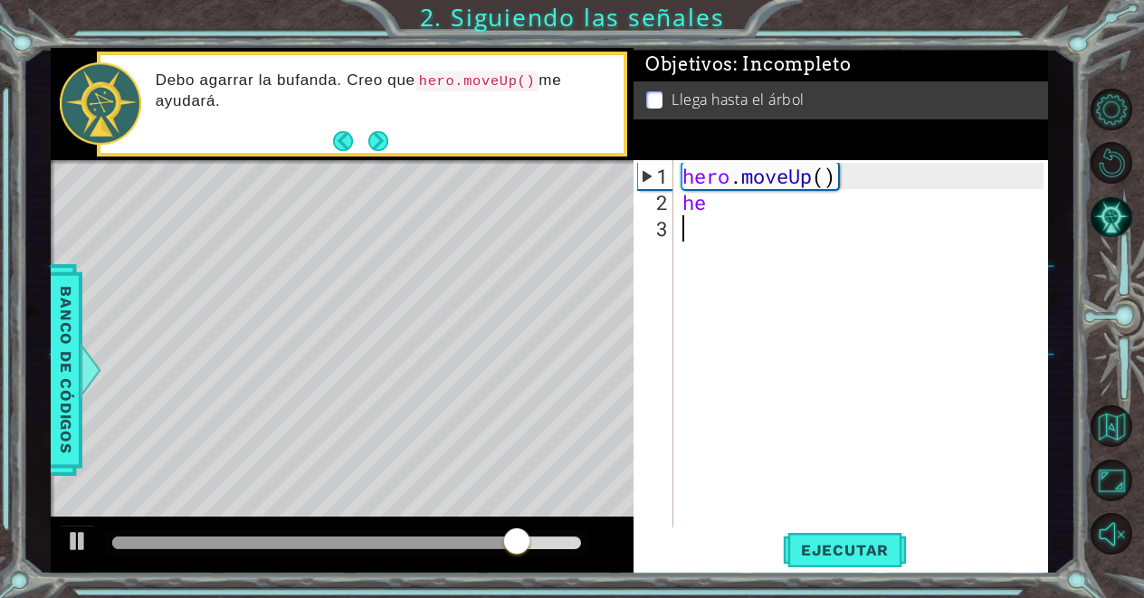
click at [712, 221] on div "hero . moveUp ( ) he" at bounding box center [866, 373] width 374 height 420
click at [712, 212] on div "hero . moveUp ( ) he" at bounding box center [866, 373] width 374 height 420
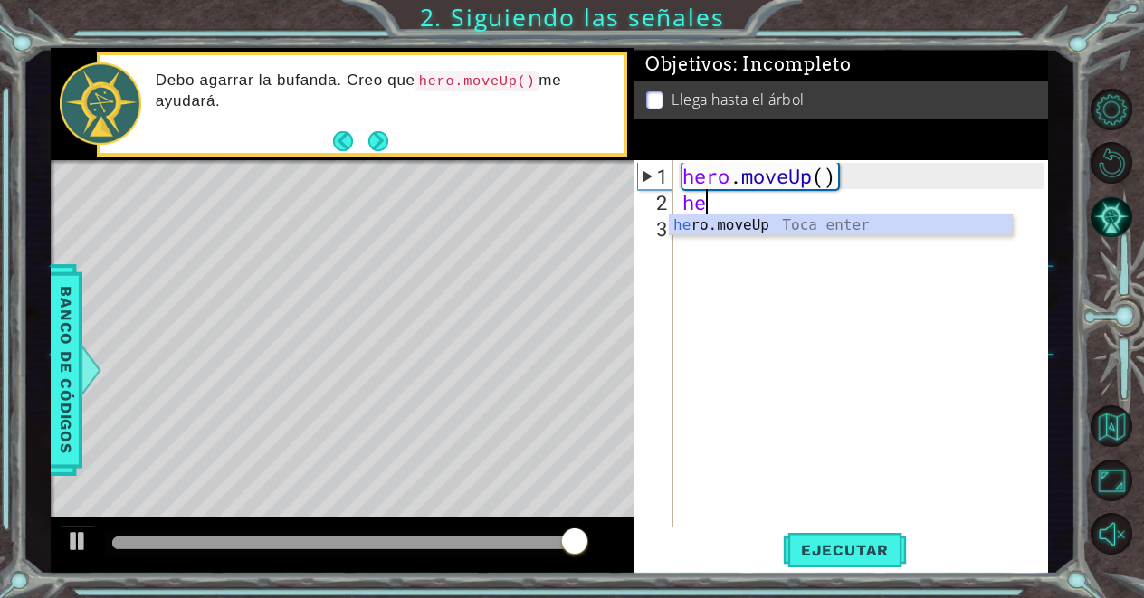
type textarea "hero"
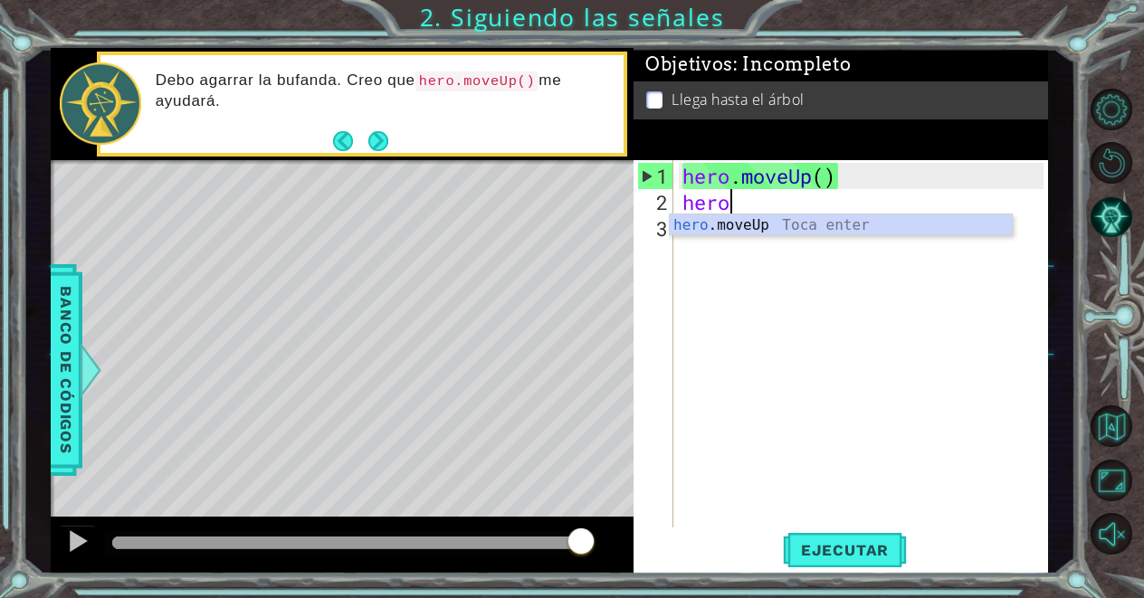
scroll to position [0, 1]
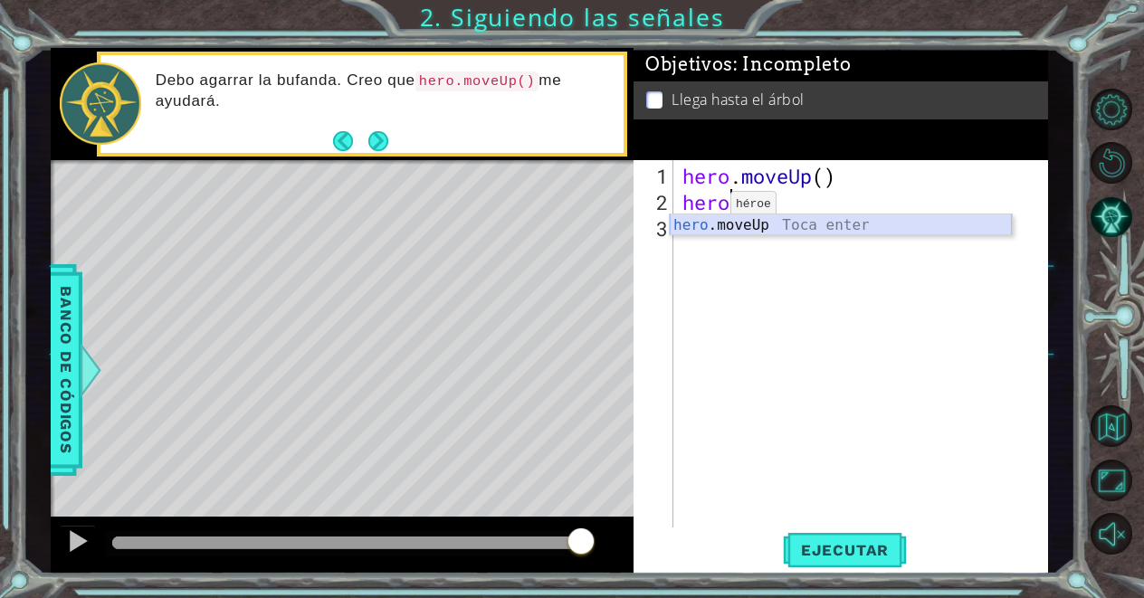
click at [682, 224] on div "hero .moveUp Toca enter" at bounding box center [841, 246] width 342 height 65
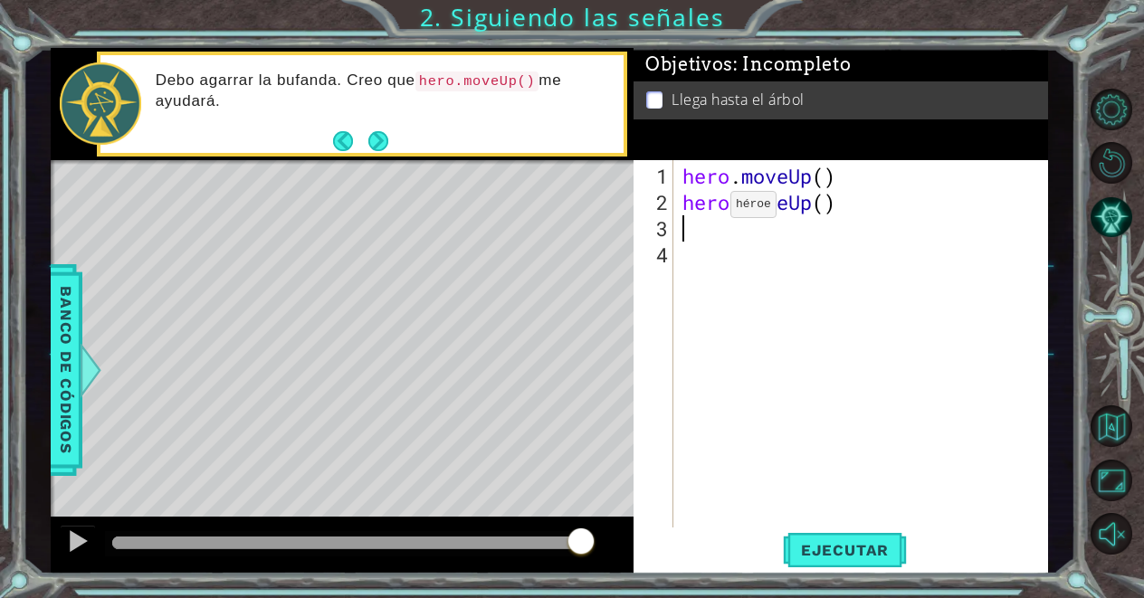
scroll to position [0, 0]
click at [832, 544] on span "Ejecutar" at bounding box center [845, 550] width 124 height 18
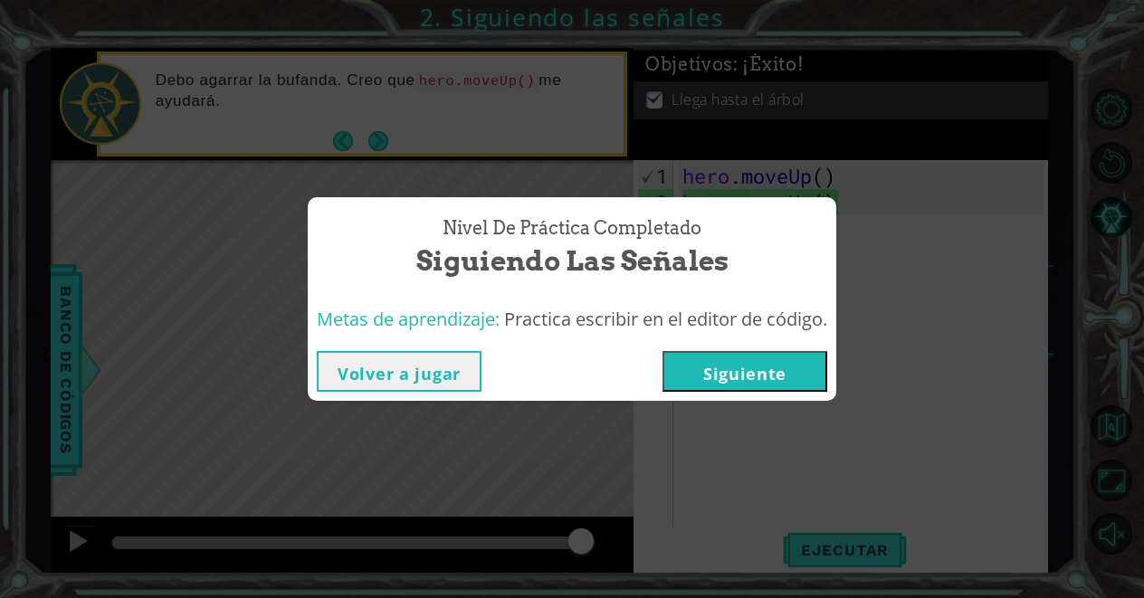
click at [796, 363] on button "Siguiente" at bounding box center [744, 371] width 165 height 41
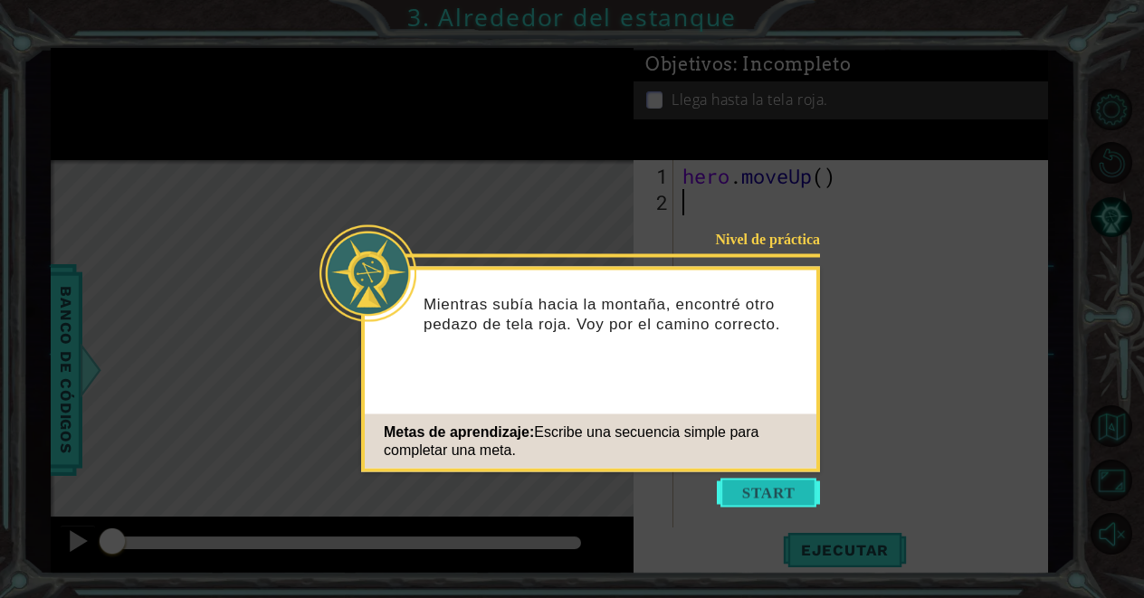
click at [750, 489] on button "Start" at bounding box center [768, 493] width 103 height 29
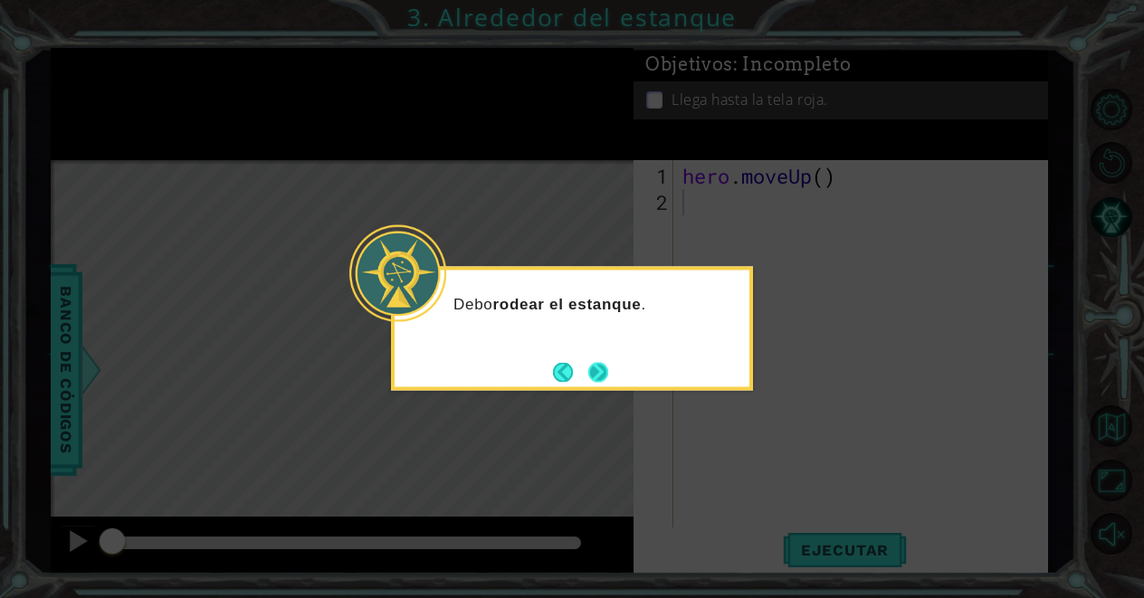
click at [597, 370] on button "Next" at bounding box center [598, 372] width 20 height 20
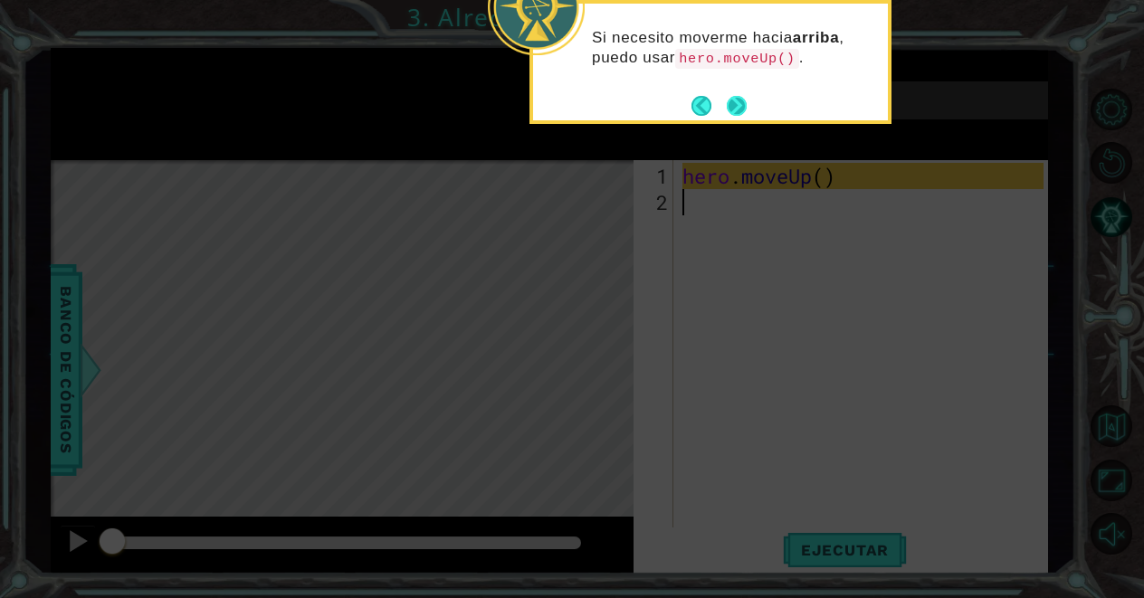
click at [727, 104] on button "Next" at bounding box center [737, 106] width 20 height 20
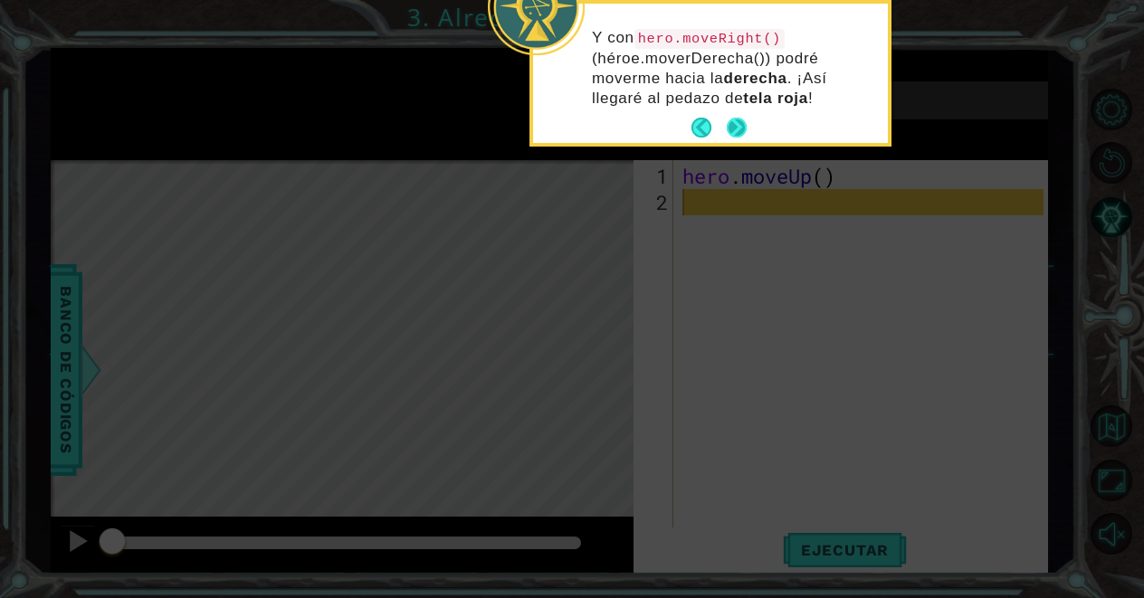
click at [747, 130] on button "Next" at bounding box center [737, 128] width 20 height 20
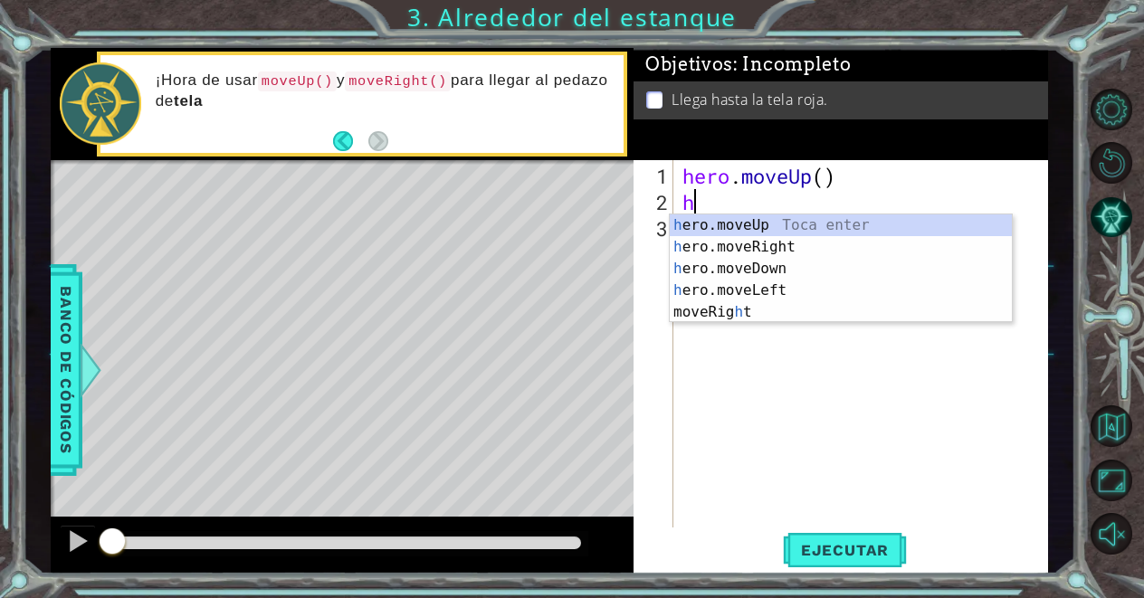
type textarea "her"
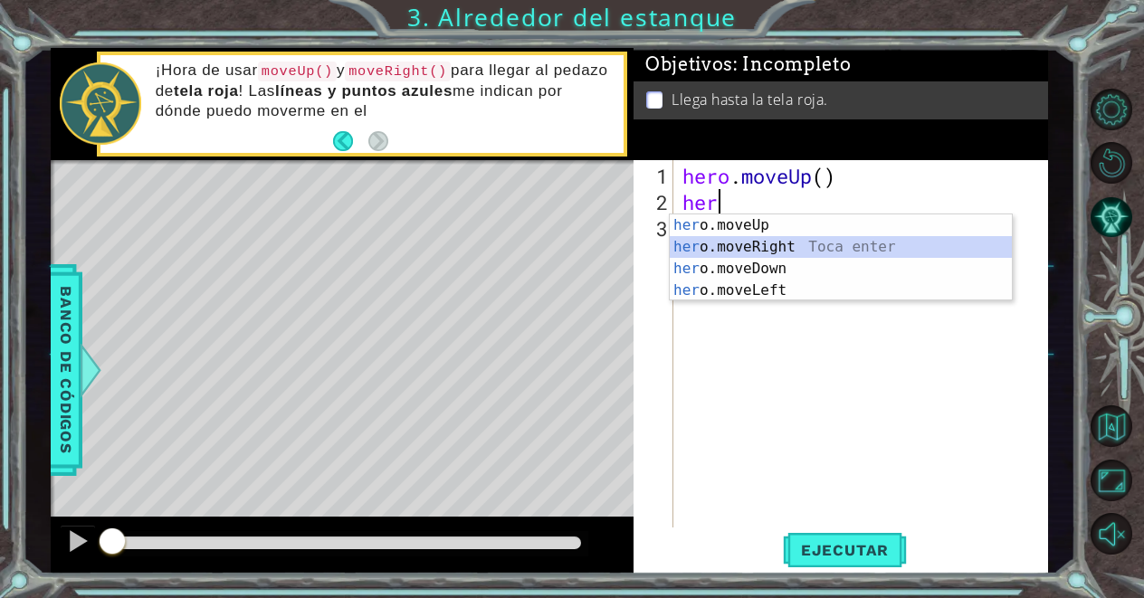
click at [770, 243] on div "her o.moveUp Toca enter her o.moveRight Toca enter her o.moveDown Toca enter he…" at bounding box center [841, 279] width 342 height 130
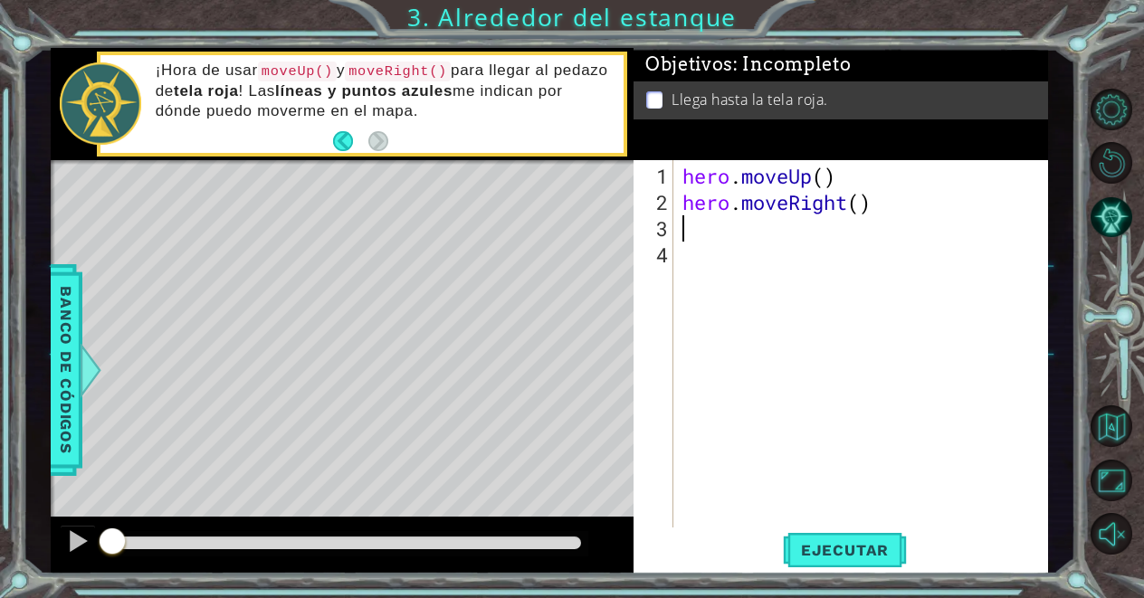
type textarea "h"
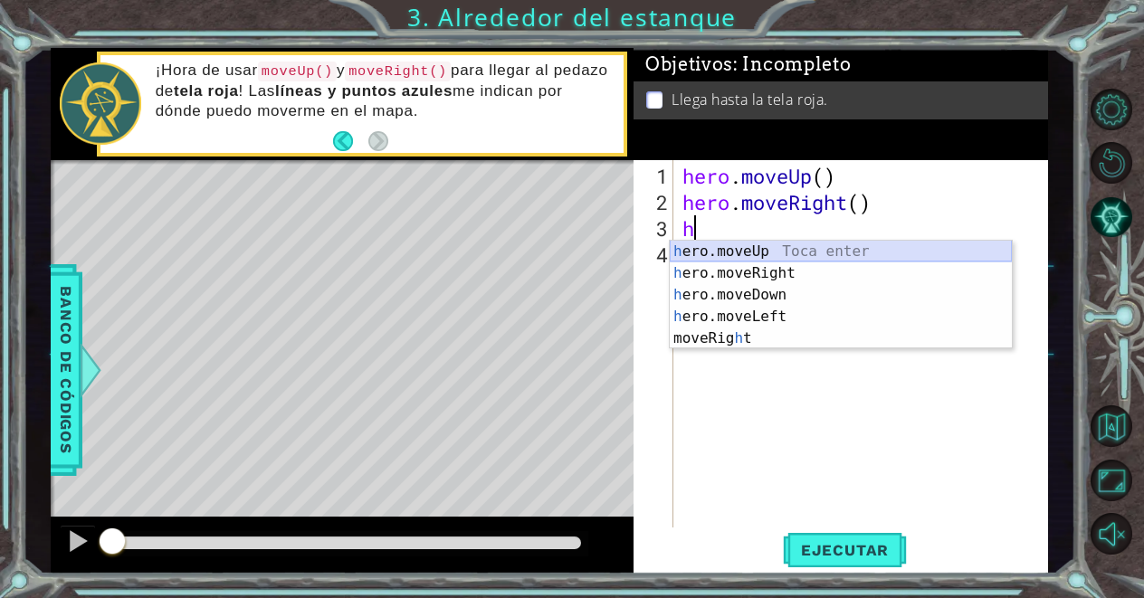
click at [741, 243] on div "h ero.moveUp Toca enter h ero.moveRight Toca enter h ero.moveDown Toca enter h …" at bounding box center [841, 317] width 342 height 152
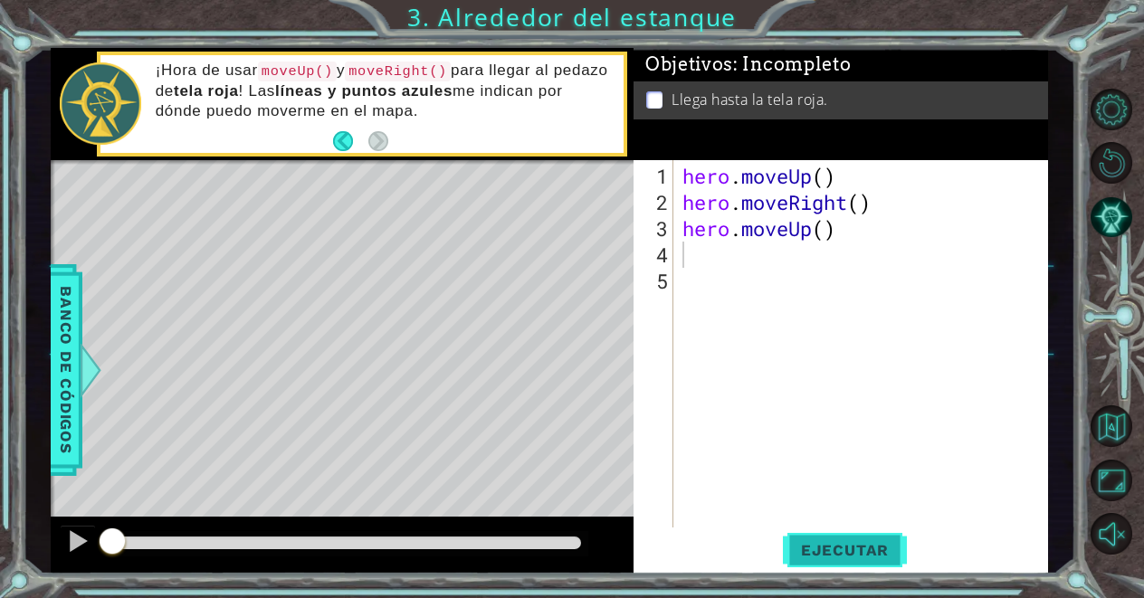
click at [852, 558] on span "Ejecutar" at bounding box center [845, 550] width 124 height 18
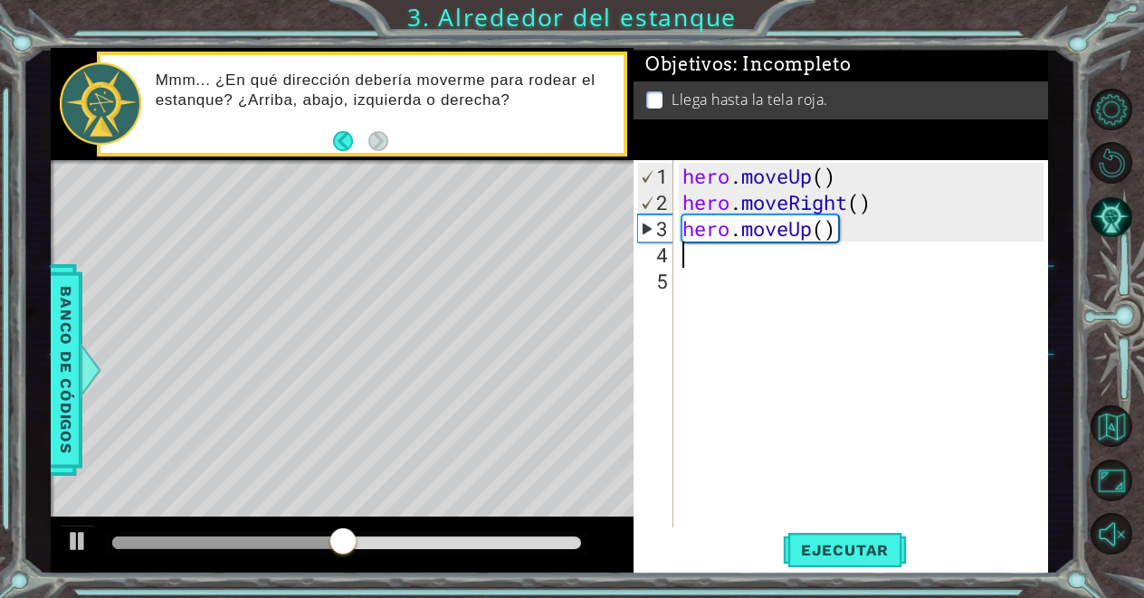
type textarea "h"
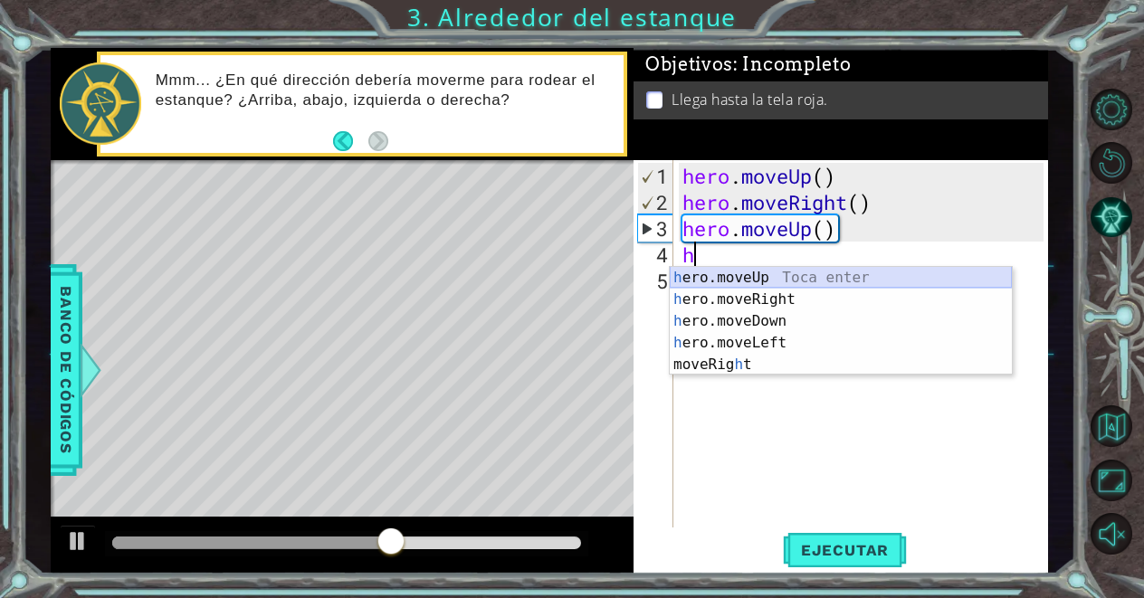
click at [833, 273] on div "h ero.moveUp Toca enter h ero.moveRight Toca enter h ero.moveDown Toca enter h …" at bounding box center [841, 343] width 342 height 152
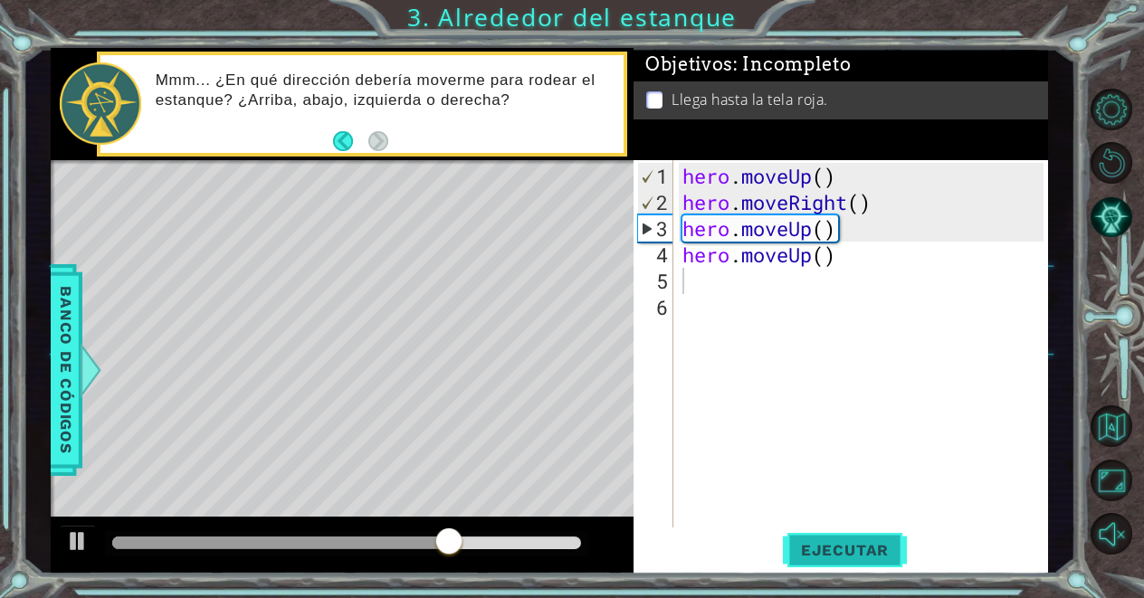
click at [852, 566] on button "Ejecutar" at bounding box center [845, 550] width 124 height 42
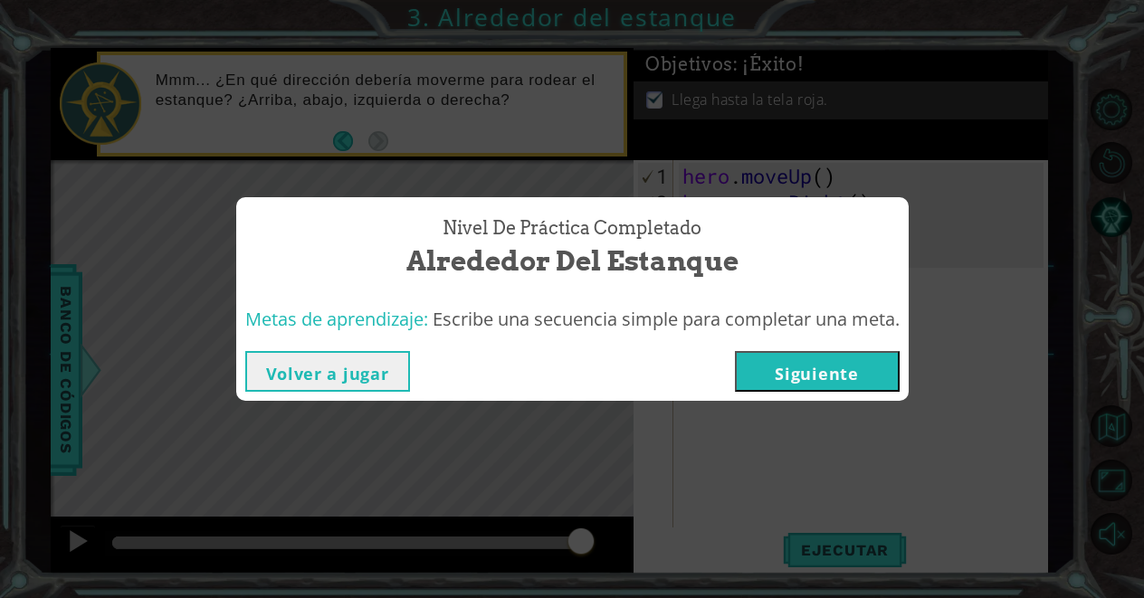
click at [816, 361] on button "Siguiente" at bounding box center [817, 371] width 165 height 41
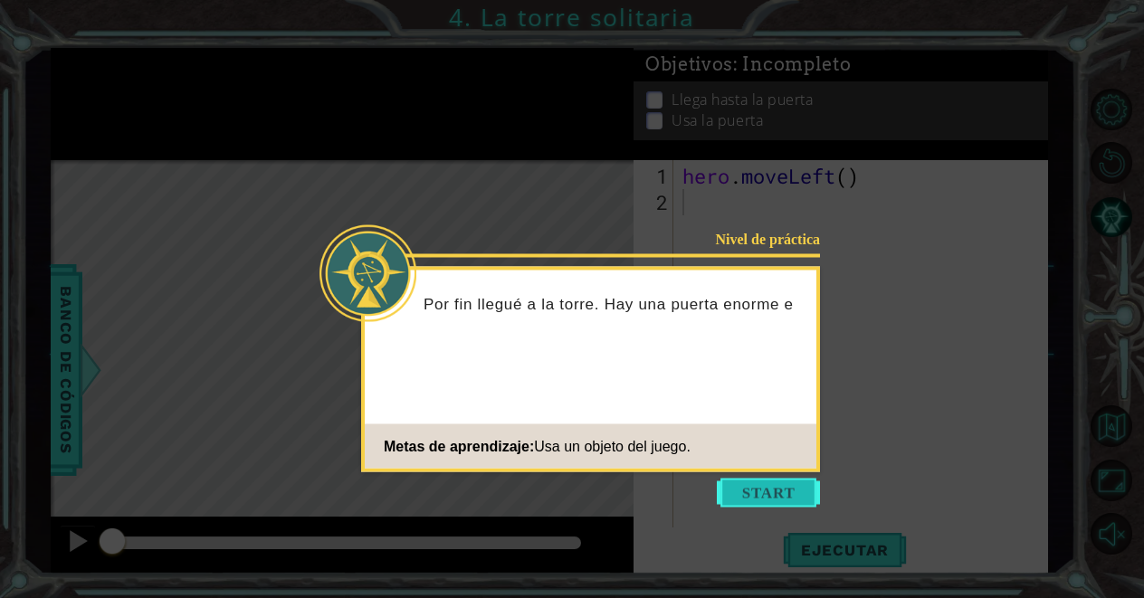
click at [760, 482] on button "Start" at bounding box center [768, 493] width 103 height 29
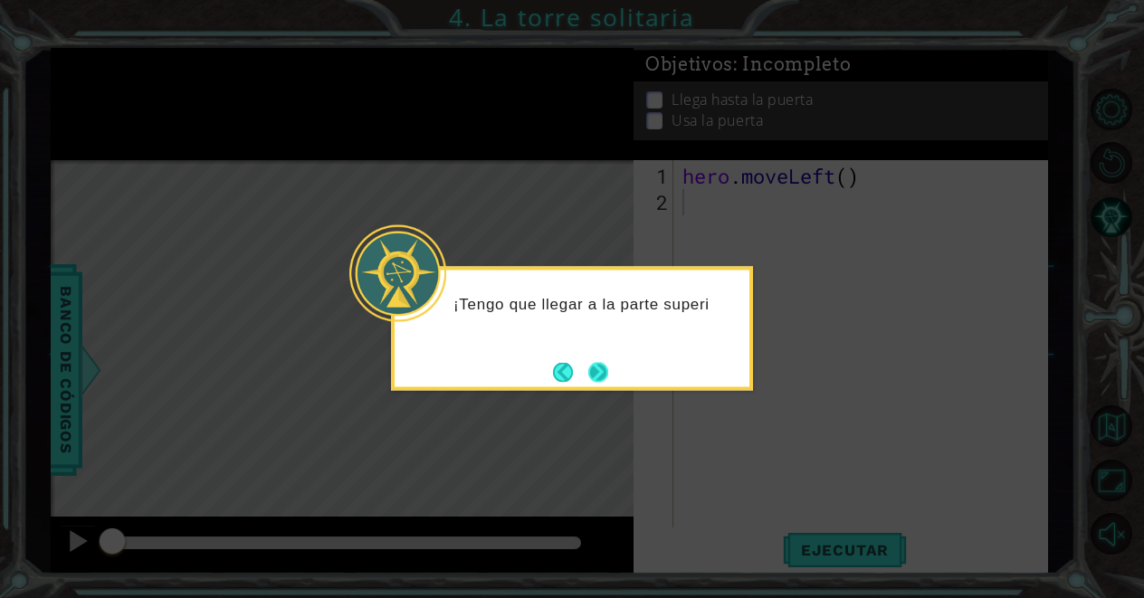
click at [600, 382] on button "Next" at bounding box center [598, 372] width 20 height 20
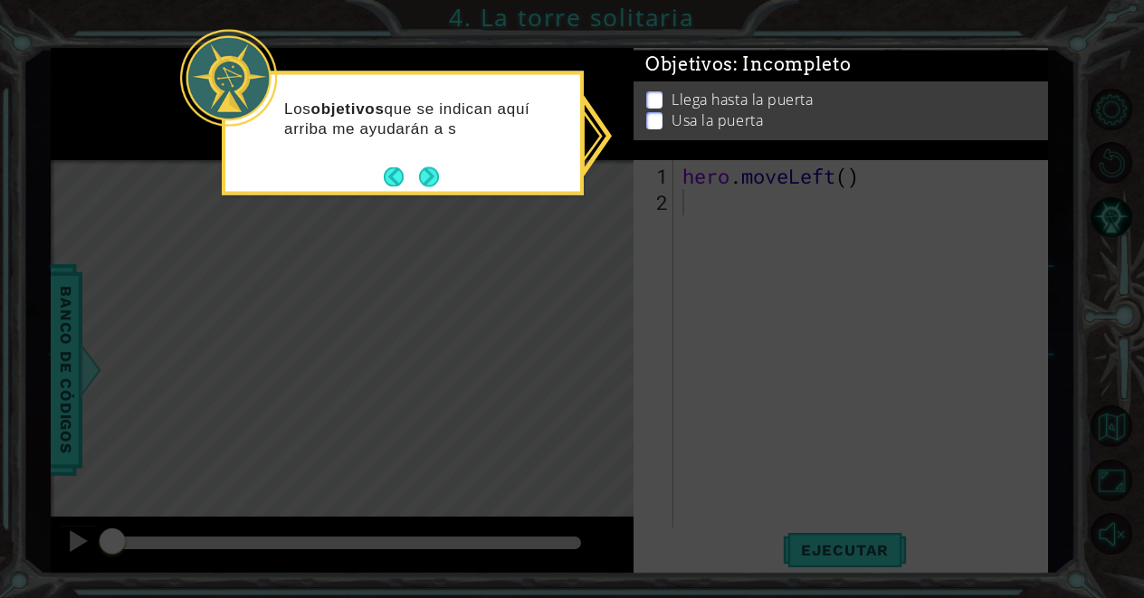
click at [673, 160] on icon at bounding box center [572, 299] width 1144 height 598
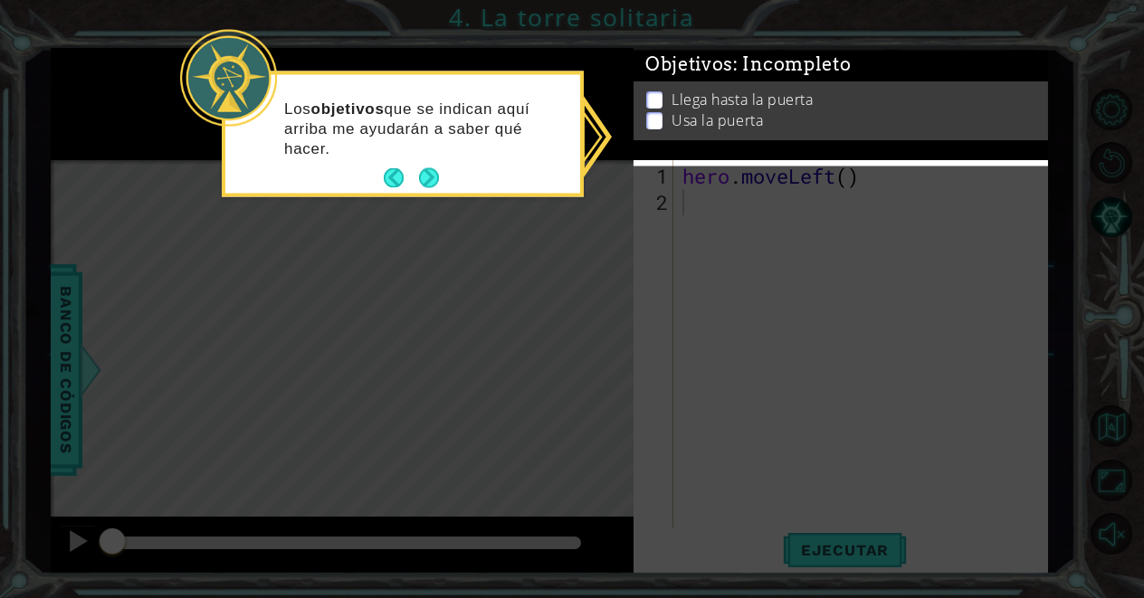
click at [642, 100] on div "Llega hasta la puerta Usa la puerta" at bounding box center [840, 104] width 414 height 59
click at [671, 116] on p "Usa la puerta" at bounding box center [716, 120] width 91 height 20
click at [657, 117] on ul "Llega hasta la puerta Usa la puerta" at bounding box center [841, 111] width 398 height 42
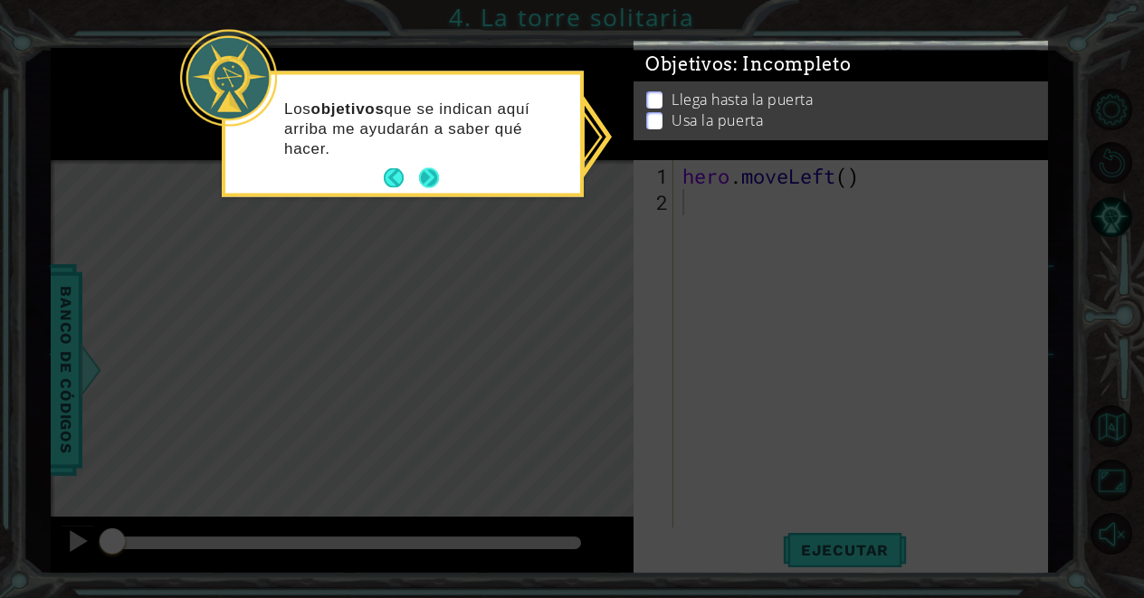
click at [434, 176] on button "Next" at bounding box center [429, 178] width 20 height 20
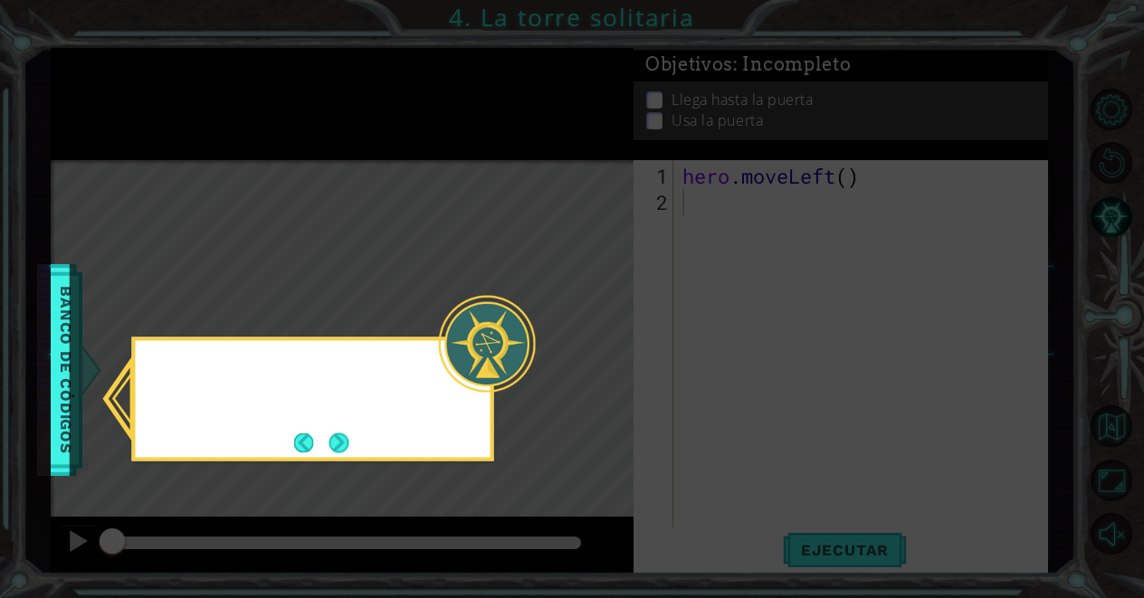
click at [434, 176] on icon at bounding box center [572, 299] width 1144 height 598
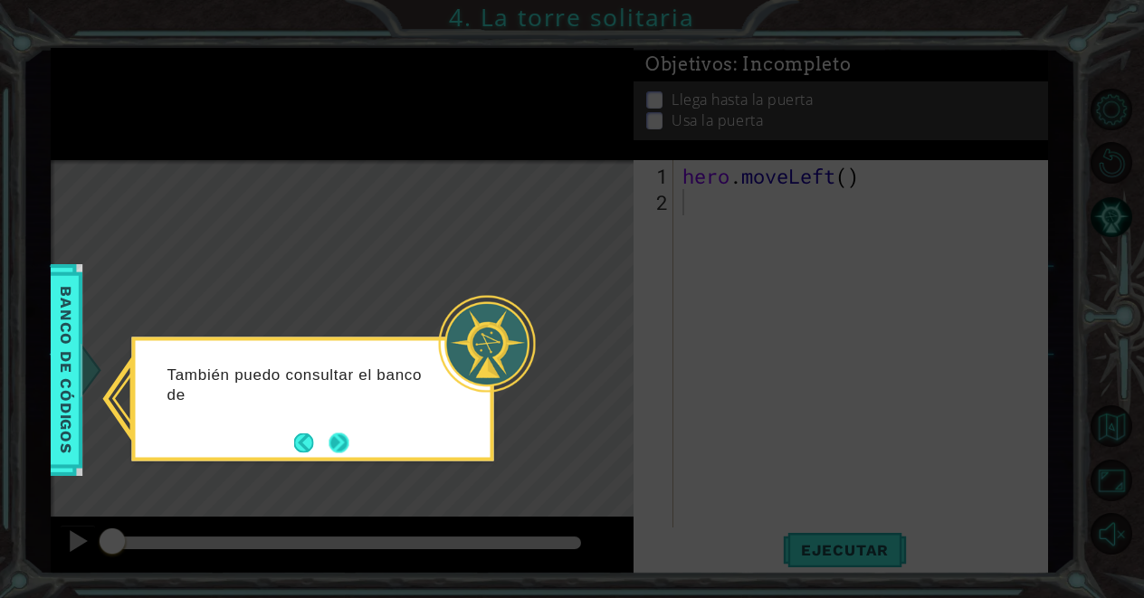
click at [346, 433] on button "Next" at bounding box center [339, 443] width 20 height 20
